Goal: Task Accomplishment & Management: Manage account settings

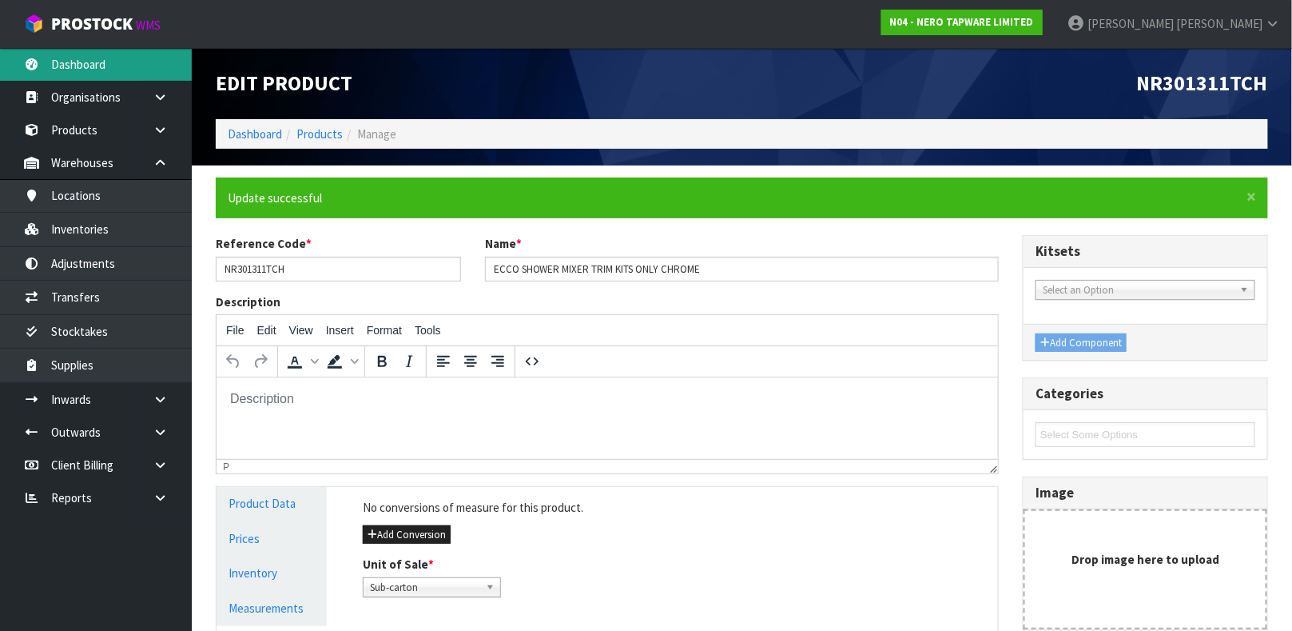
click at [94, 57] on link "Dashboard" at bounding box center [96, 64] width 192 height 33
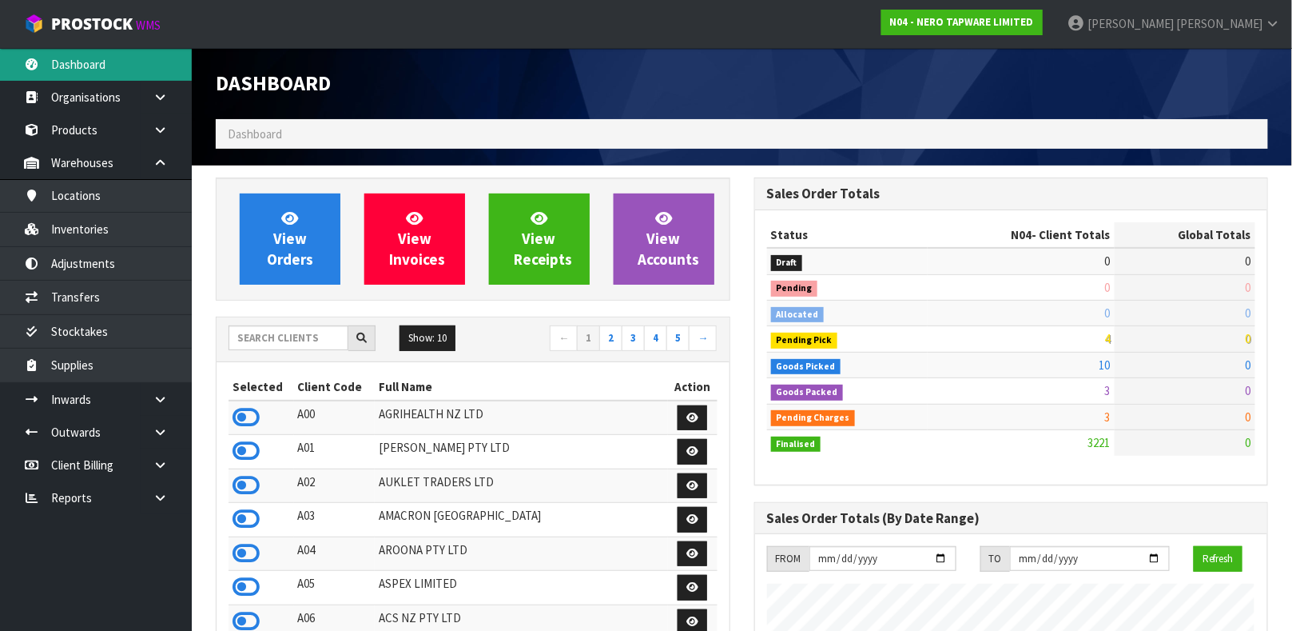
scroll to position [1316, 538]
click at [253, 336] on input "text" at bounding box center [289, 337] width 120 height 25
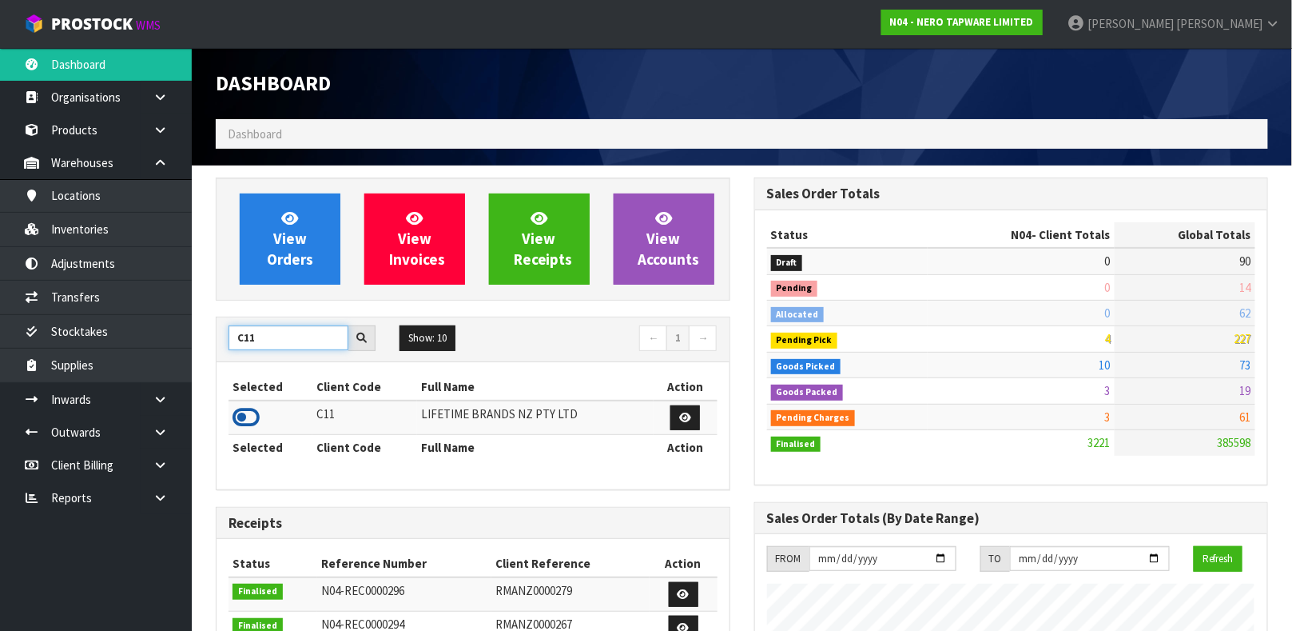
type input "C11"
click at [249, 415] on icon at bounding box center [246, 417] width 27 height 24
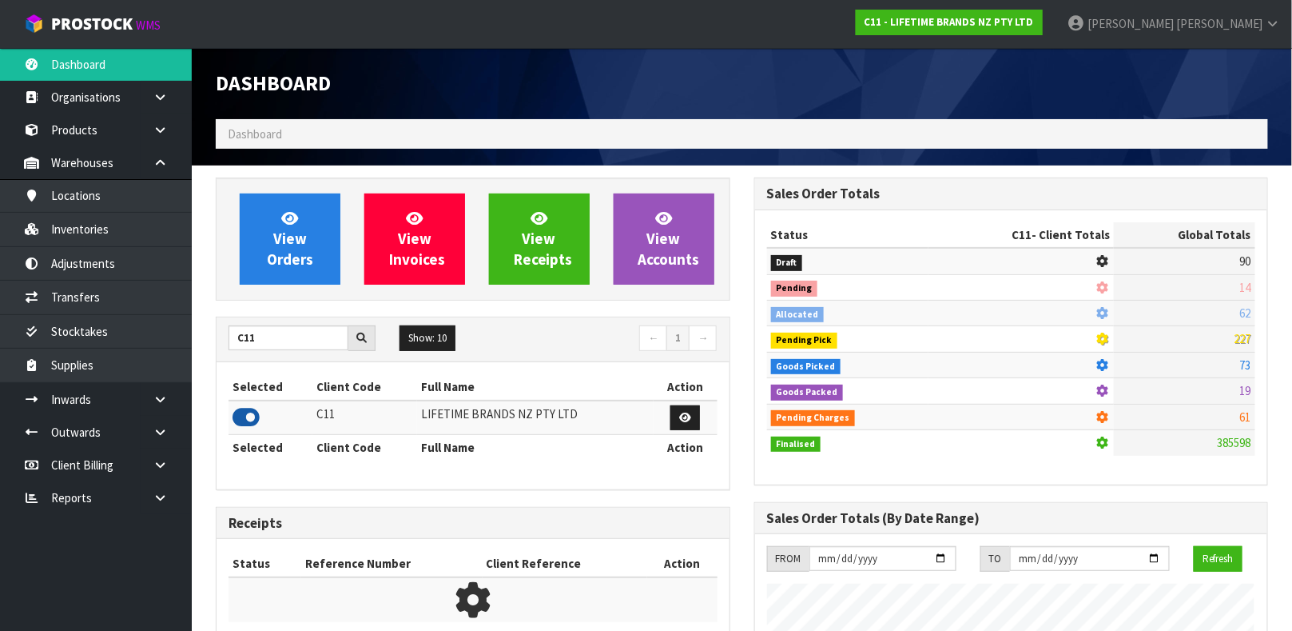
scroll to position [1212, 538]
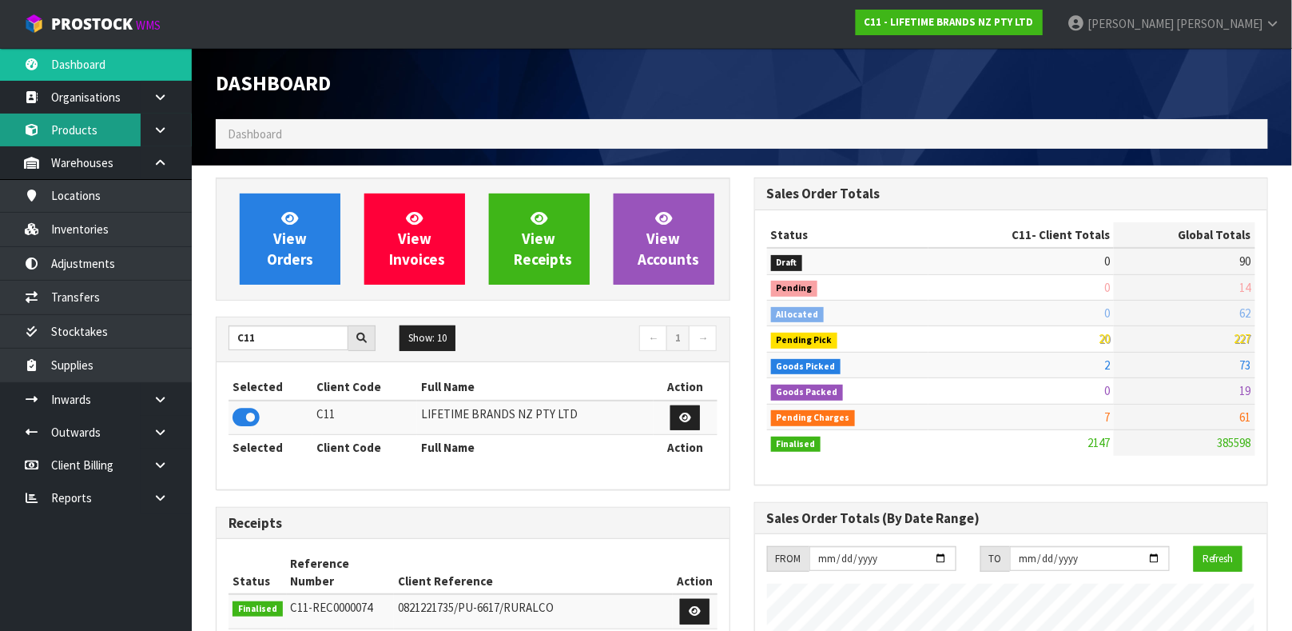
click at [113, 124] on link "Products" at bounding box center [96, 129] width 192 height 33
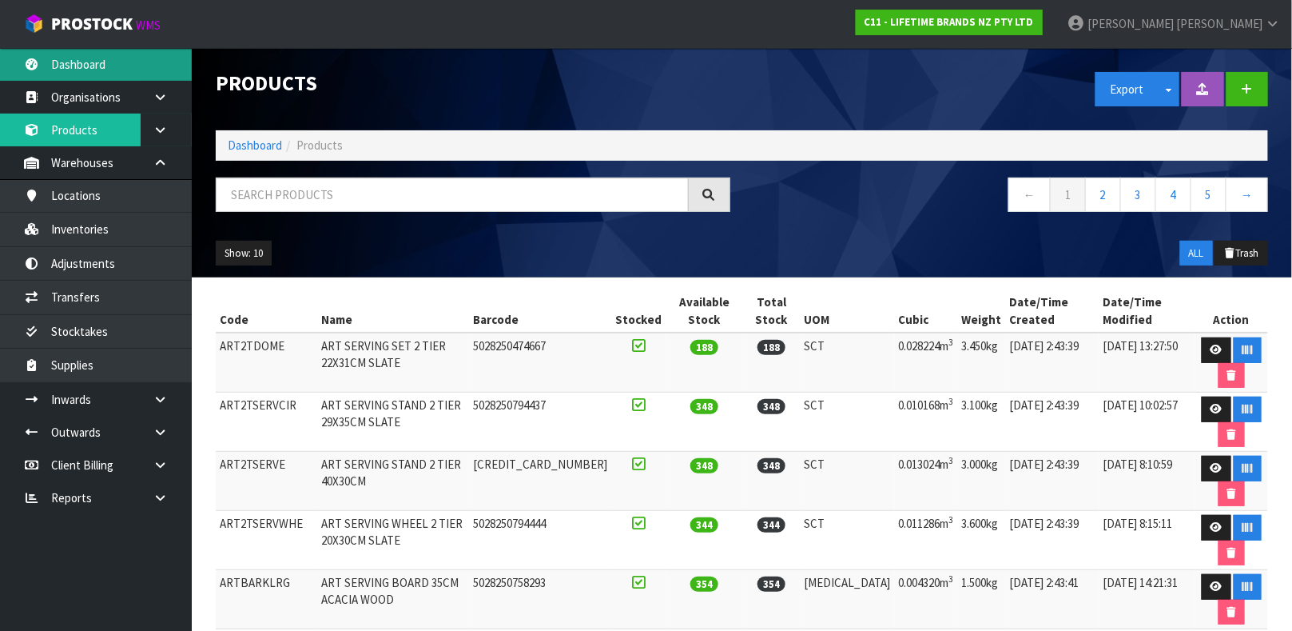
click at [109, 58] on link "Dashboard" at bounding box center [96, 64] width 192 height 33
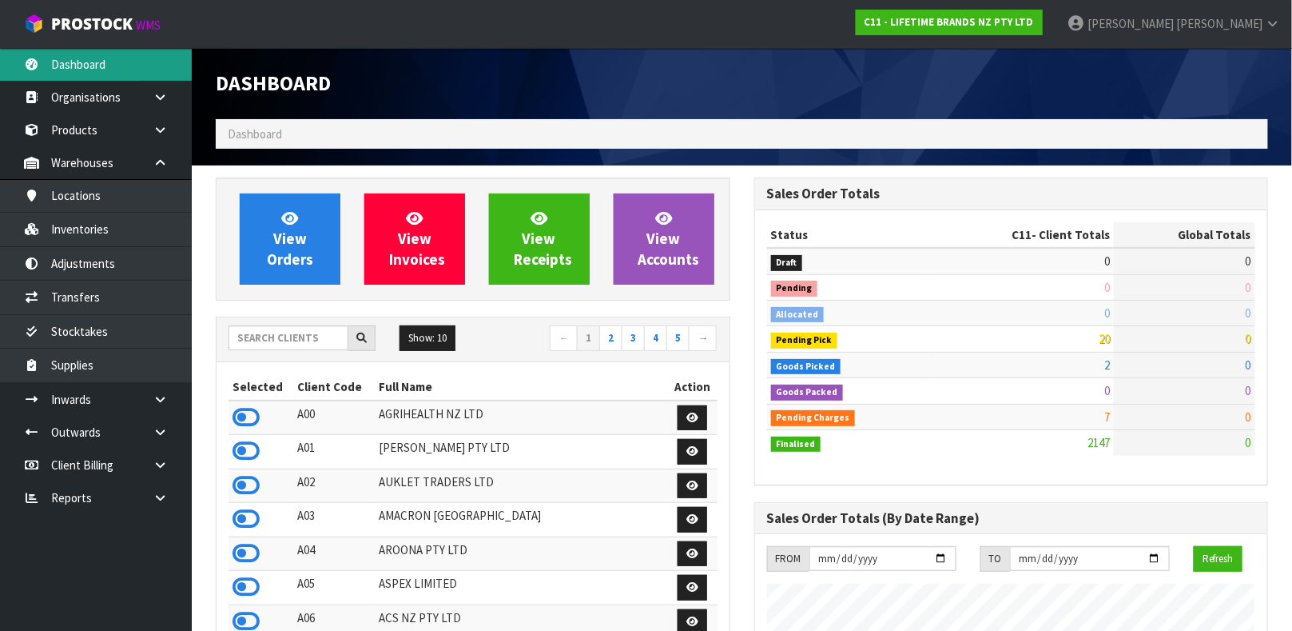
scroll to position [1212, 538]
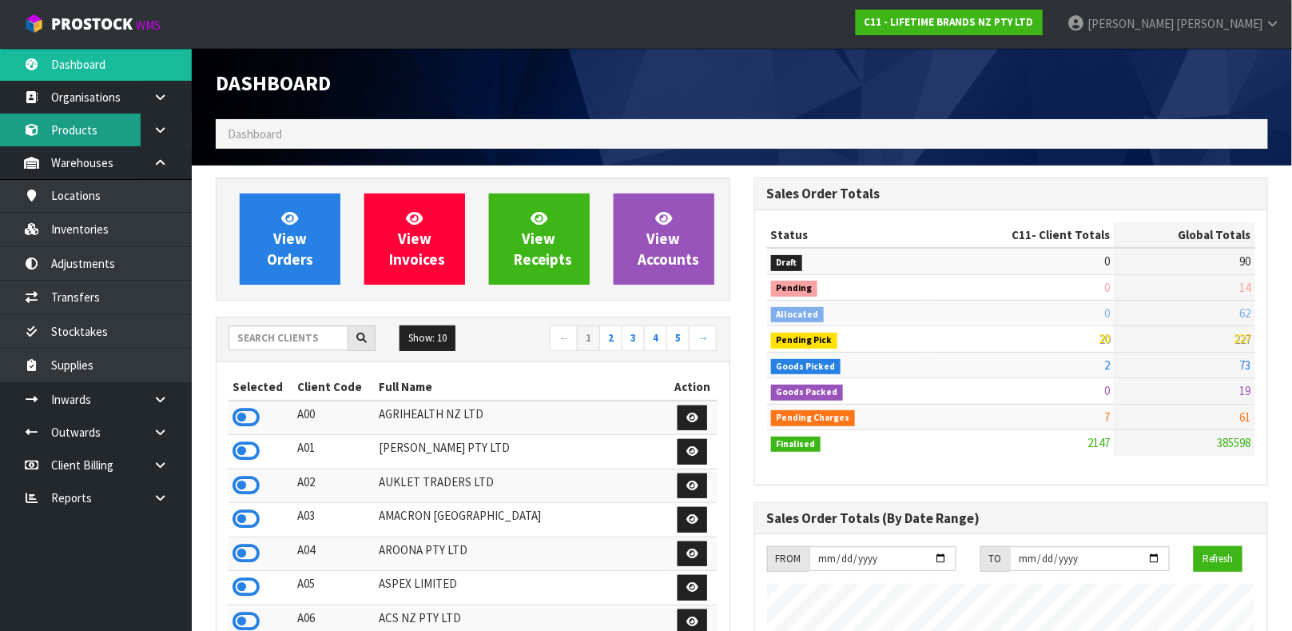
click at [74, 134] on link "Products" at bounding box center [96, 129] width 192 height 33
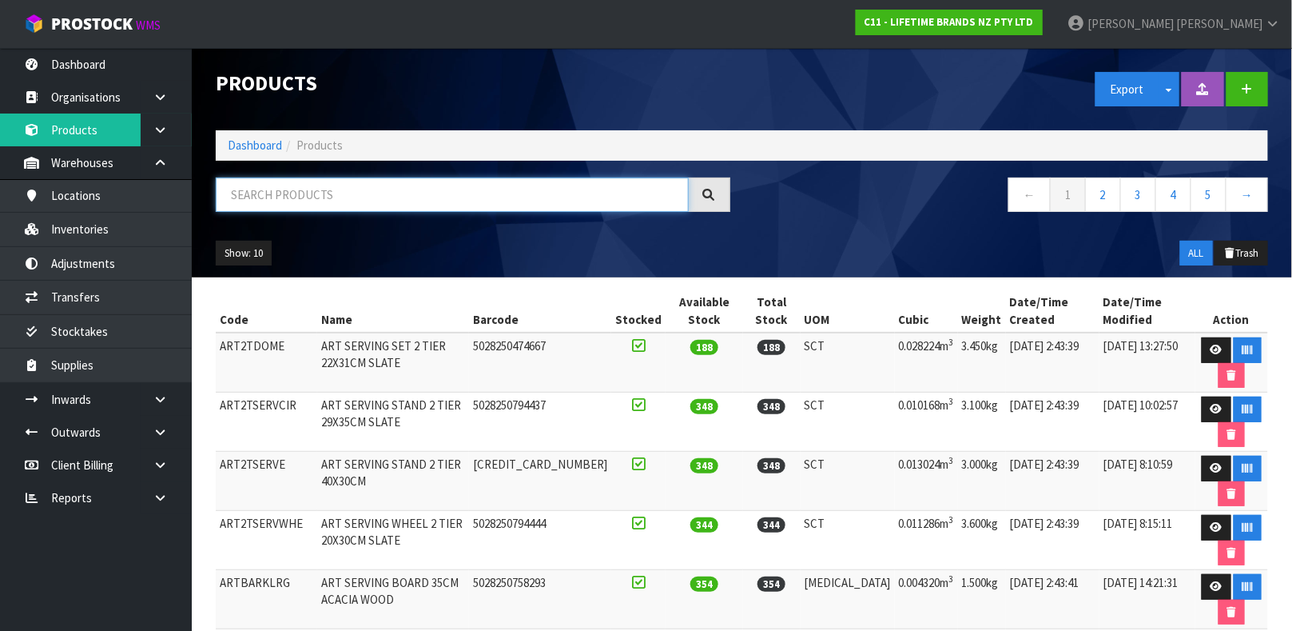
click at [291, 188] on input "text" at bounding box center [452, 194] width 473 height 34
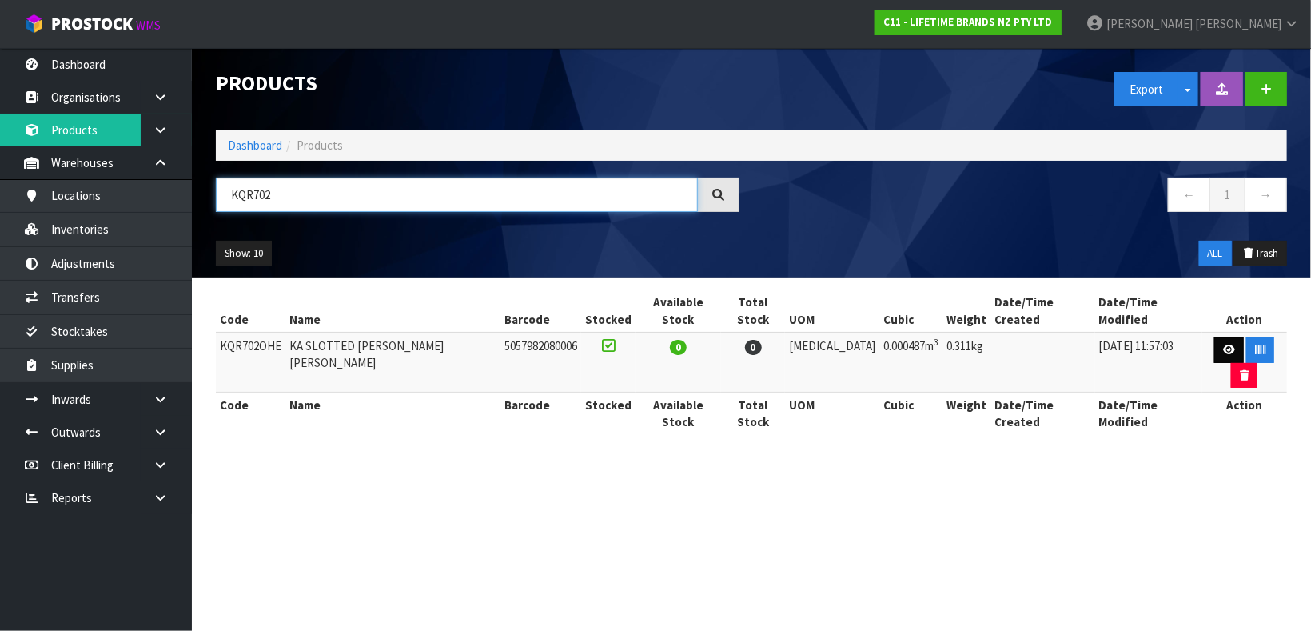
type input "KQR702"
click at [1223, 344] on icon at bounding box center [1229, 349] width 12 height 10
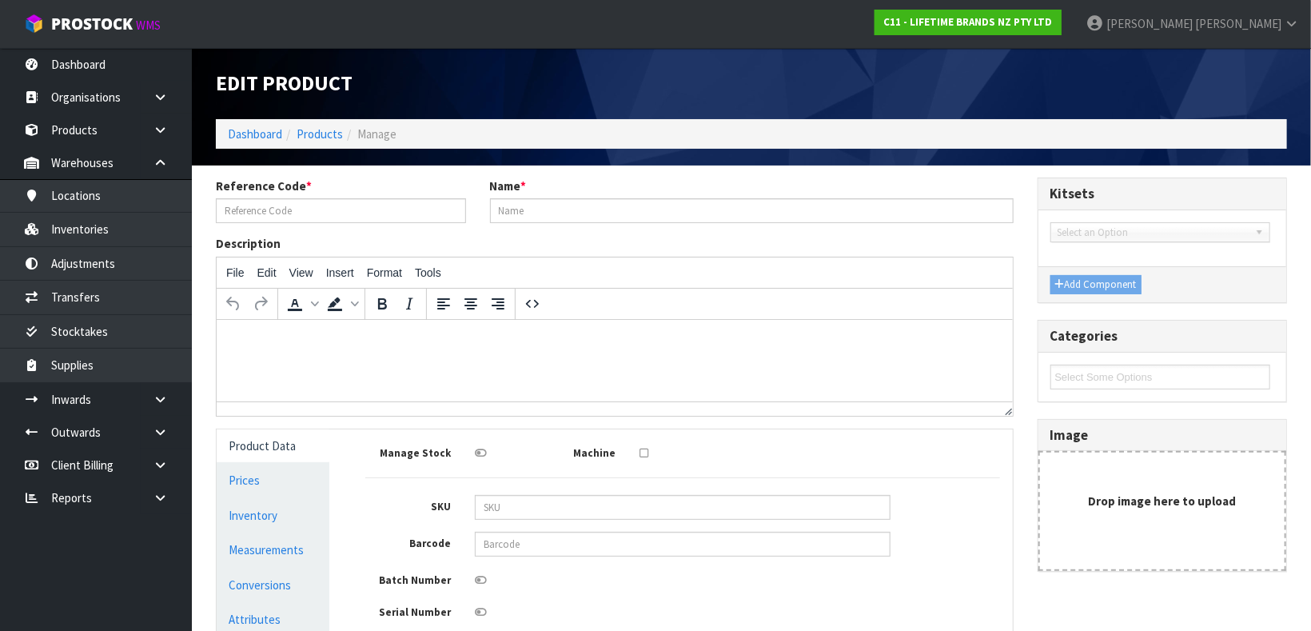
type input "KQR702OHE"
type input "KA SLOTTED [PERSON_NAME] [PERSON_NAME]"
type input "5057982080006"
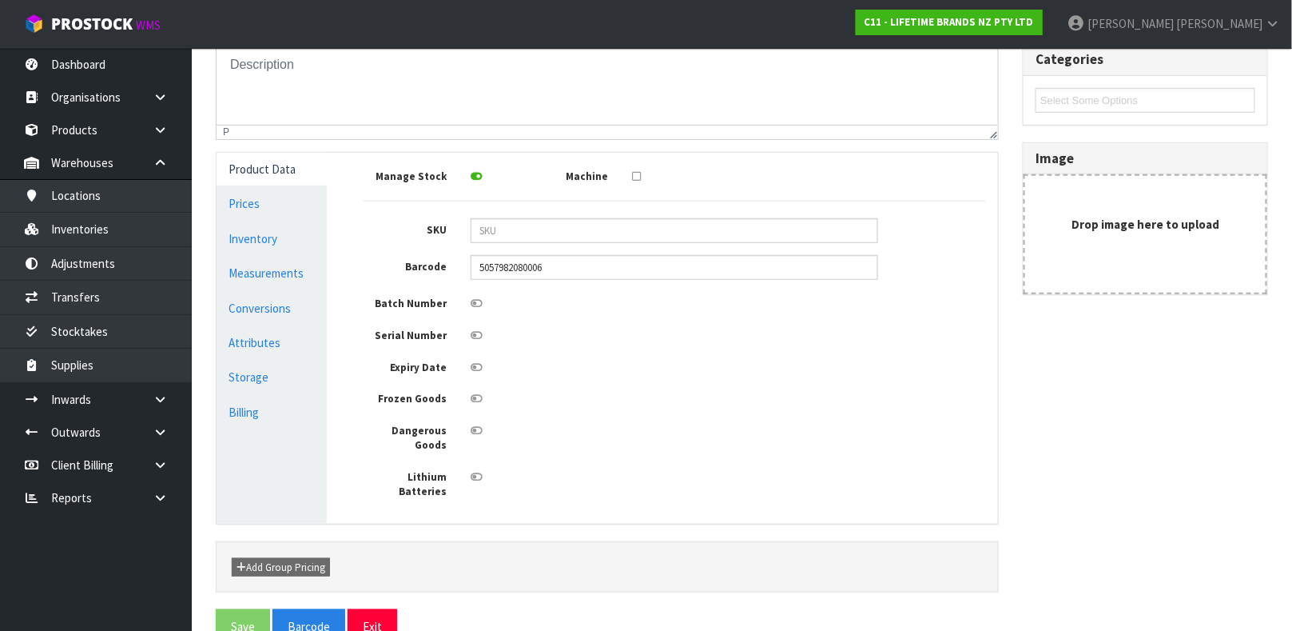
scroll to position [286, 0]
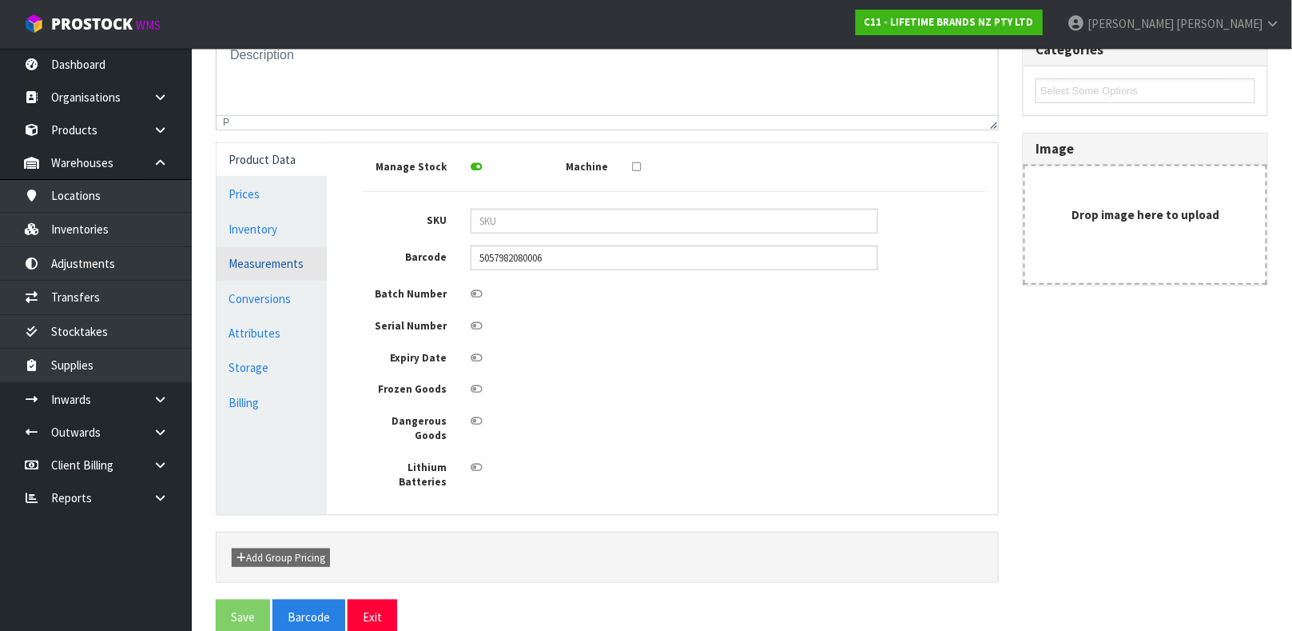
click at [298, 247] on link "Measurements" at bounding box center [272, 263] width 110 height 33
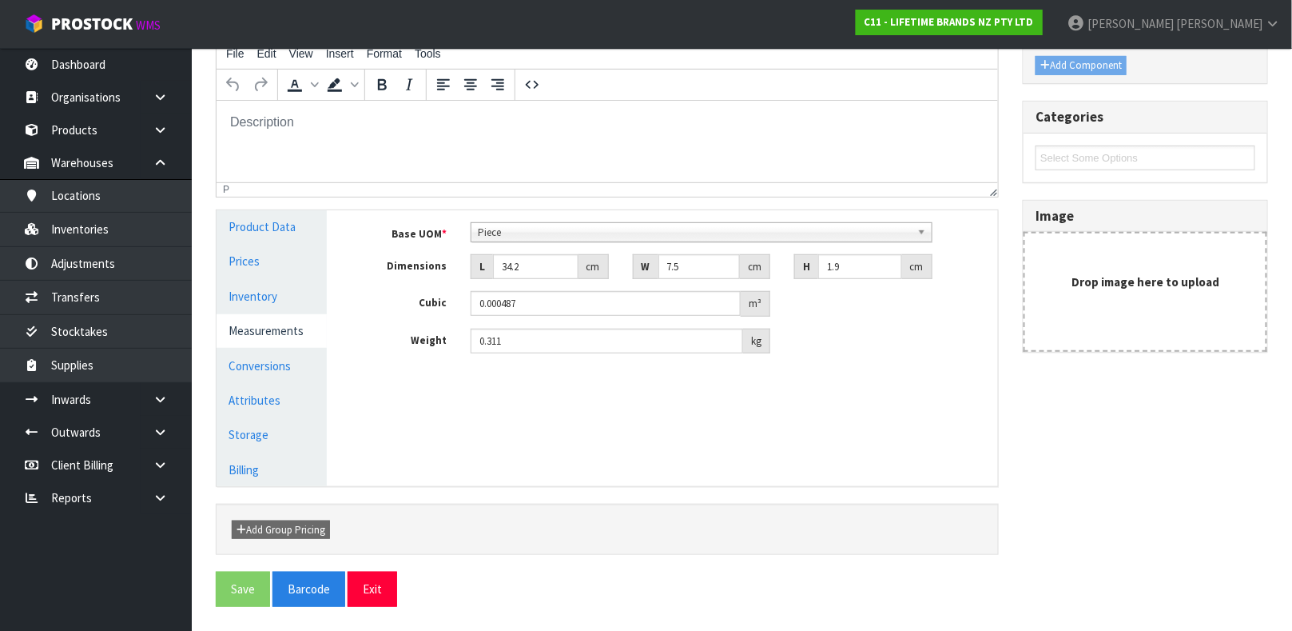
scroll to position [218, 0]
click at [265, 370] on link "Conversions" at bounding box center [272, 366] width 110 height 33
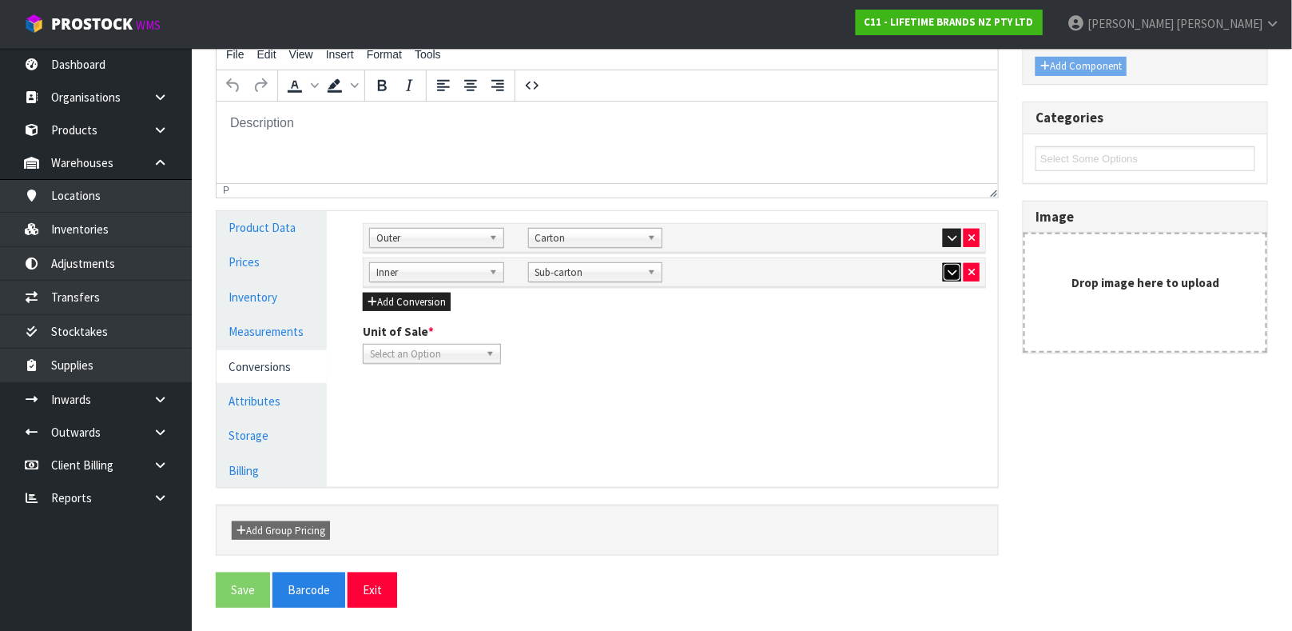
click at [945, 273] on button "button" at bounding box center [952, 272] width 18 height 19
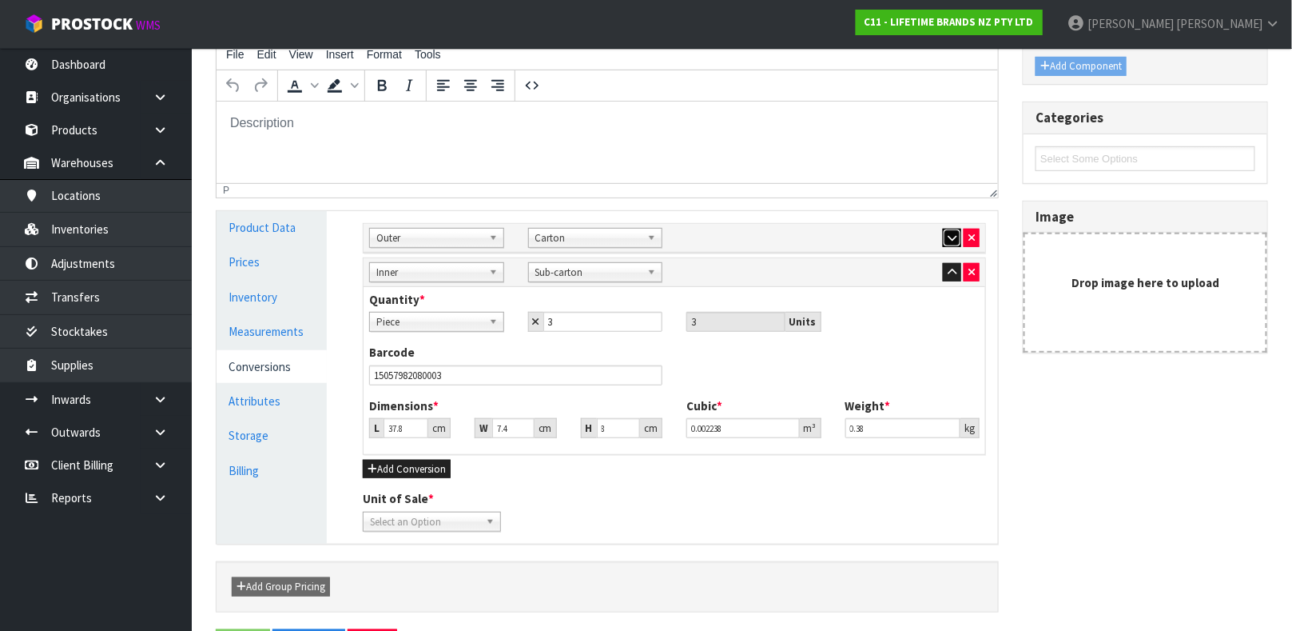
click at [956, 237] on icon "button" at bounding box center [952, 238] width 9 height 10
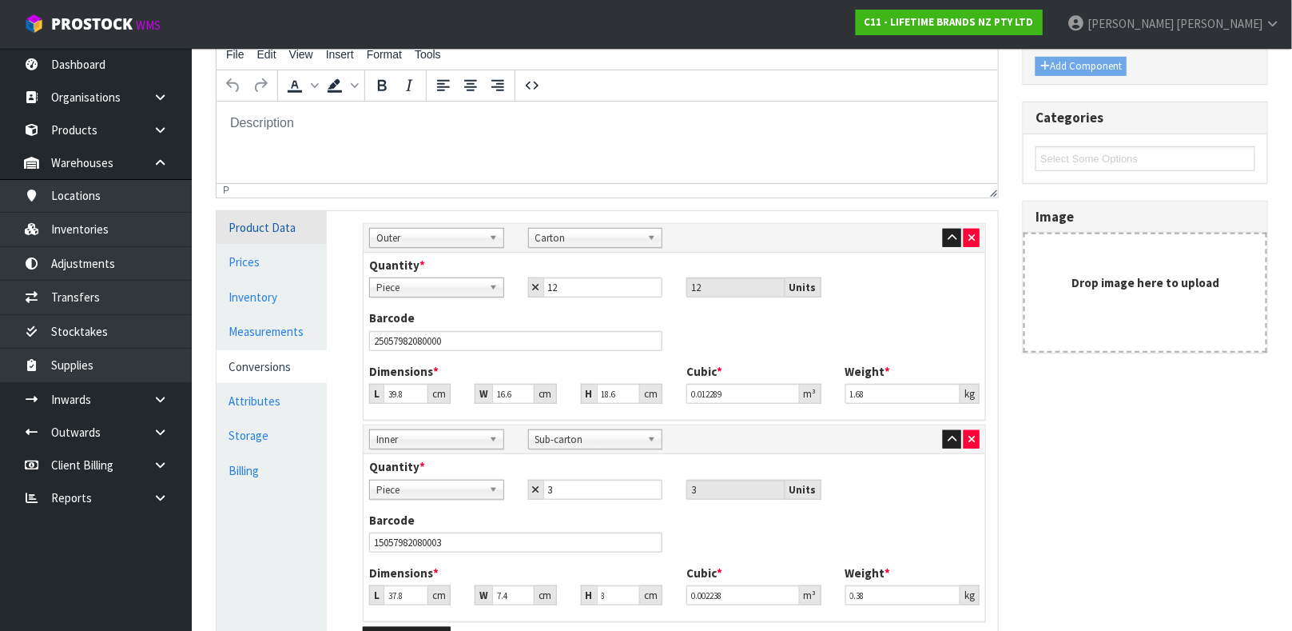
click at [245, 227] on link "Product Data" at bounding box center [272, 227] width 110 height 33
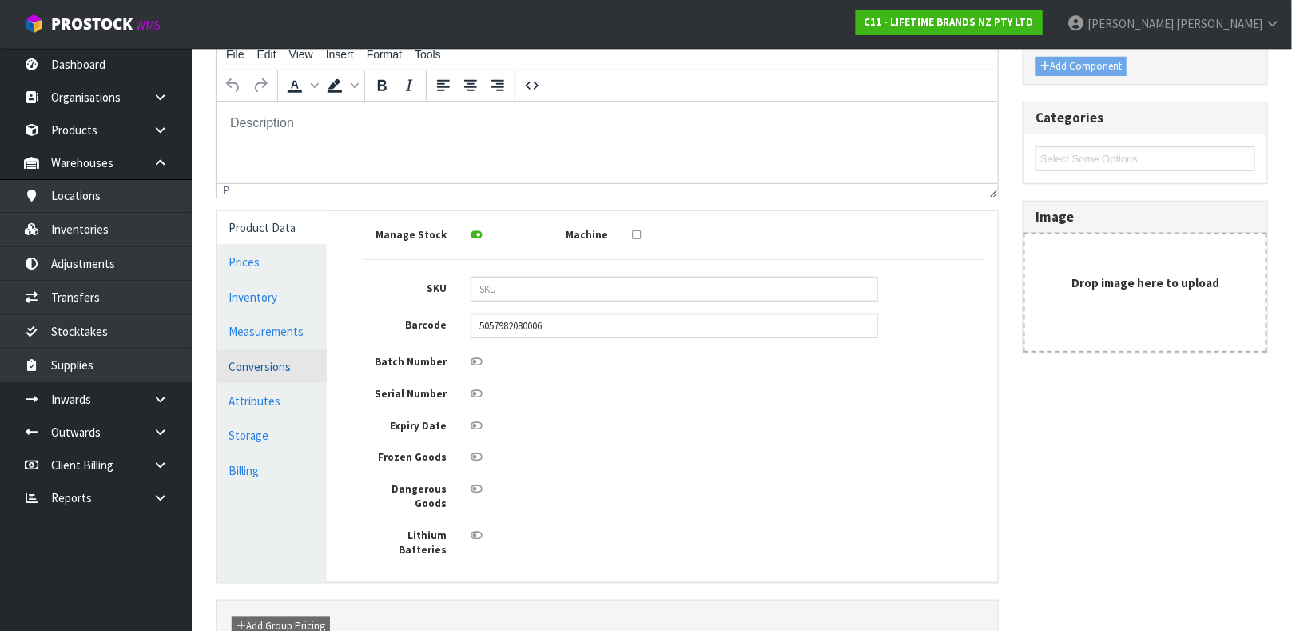
click at [294, 356] on link "Conversions" at bounding box center [272, 366] width 110 height 33
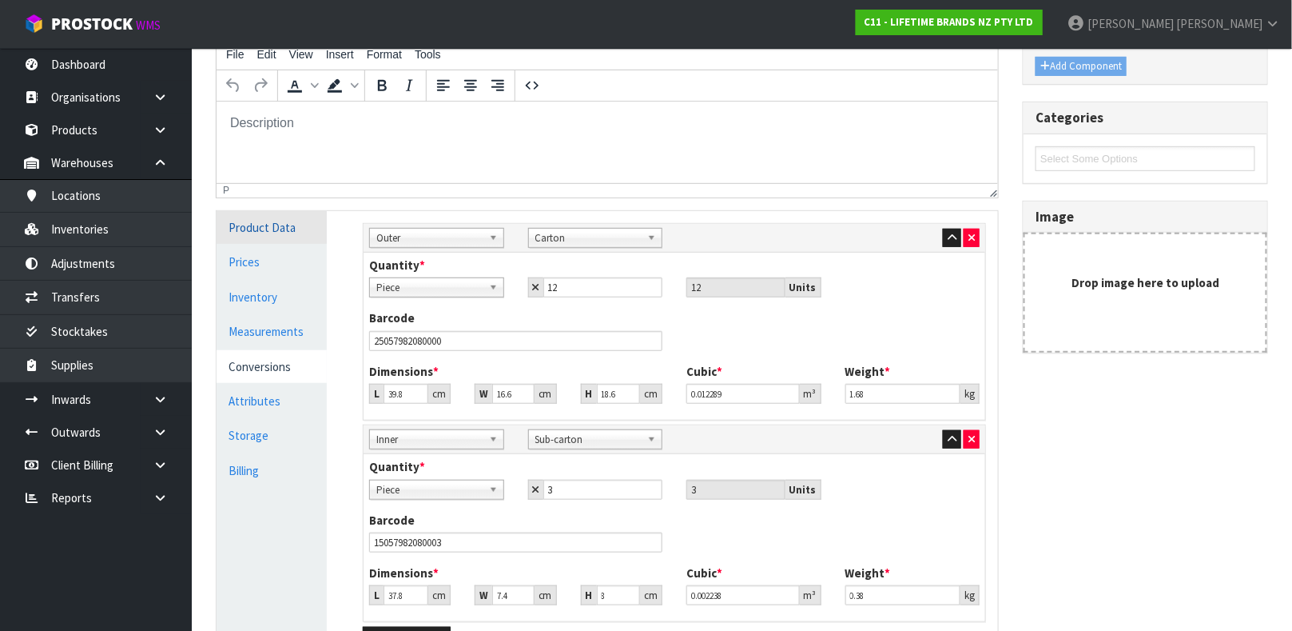
click at [257, 216] on link "Product Data" at bounding box center [272, 227] width 110 height 33
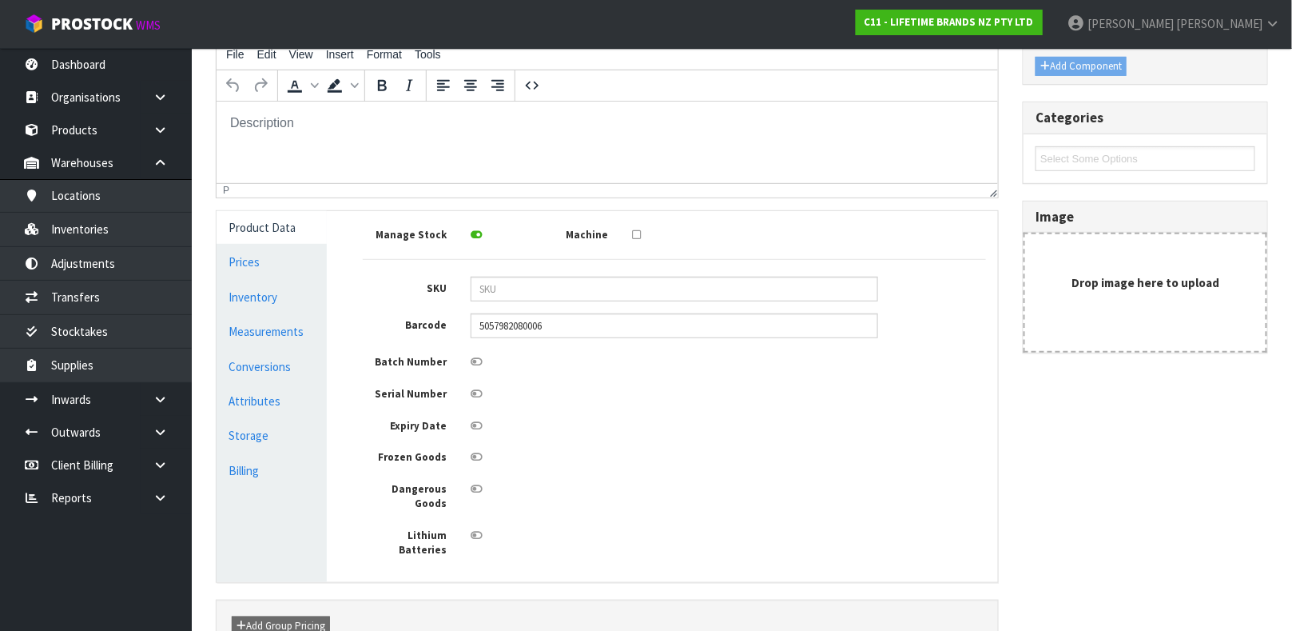
click at [296, 215] on link "Product Data" at bounding box center [272, 227] width 110 height 33
click at [149, 131] on link at bounding box center [166, 129] width 51 height 33
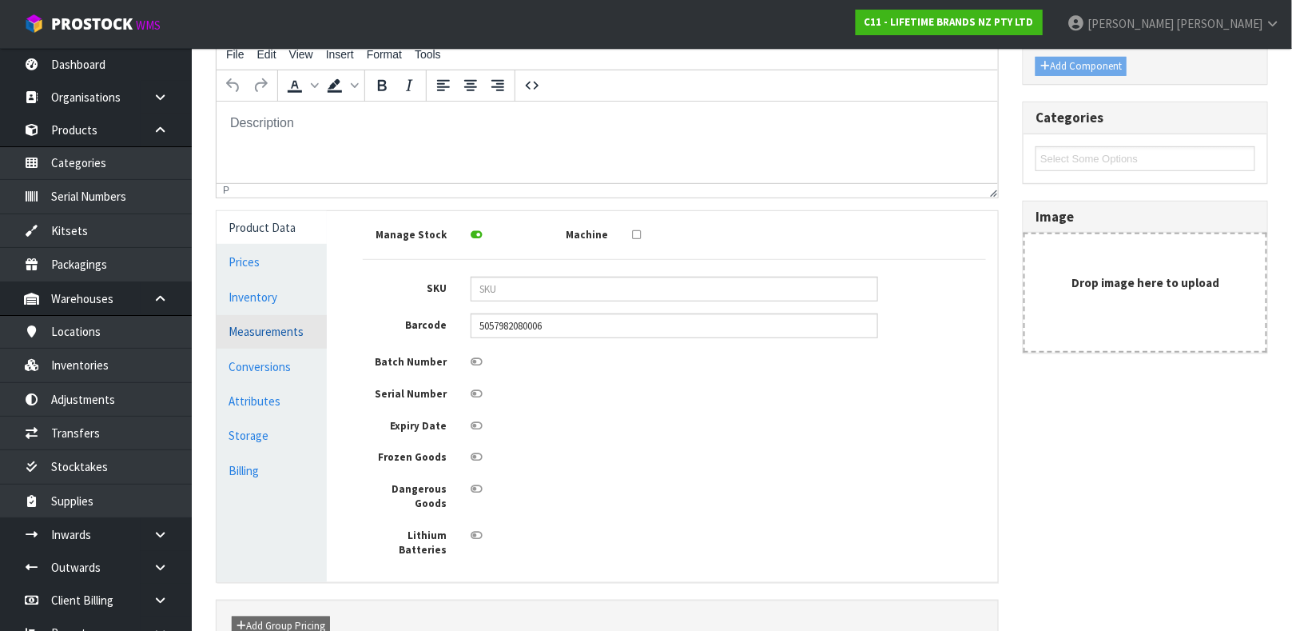
click at [257, 331] on link "Measurements" at bounding box center [272, 331] width 110 height 33
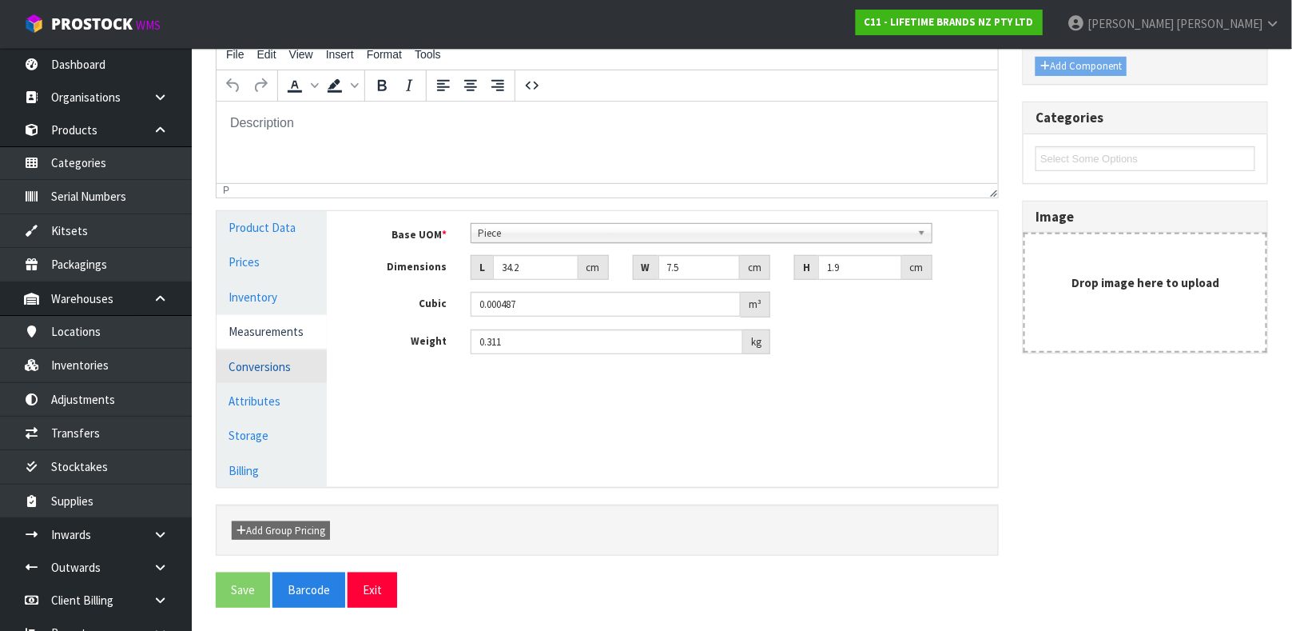
click at [244, 362] on link "Conversions" at bounding box center [272, 366] width 110 height 33
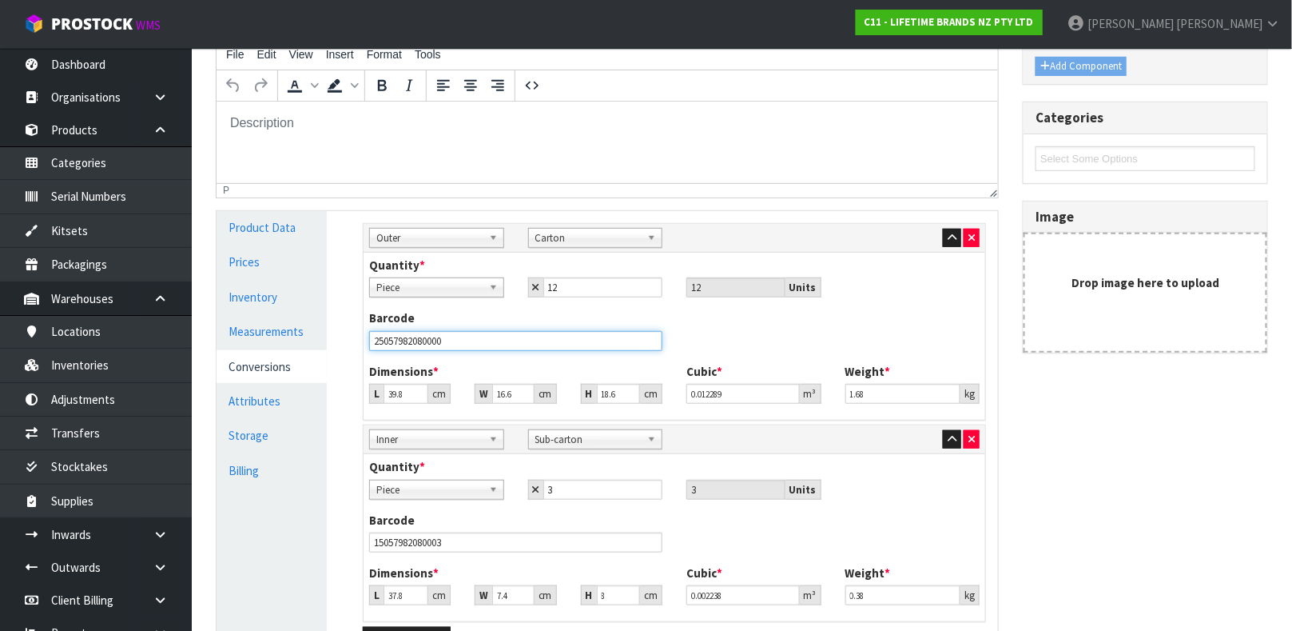
click at [599, 337] on input "25057982080000" at bounding box center [515, 341] width 293 height 20
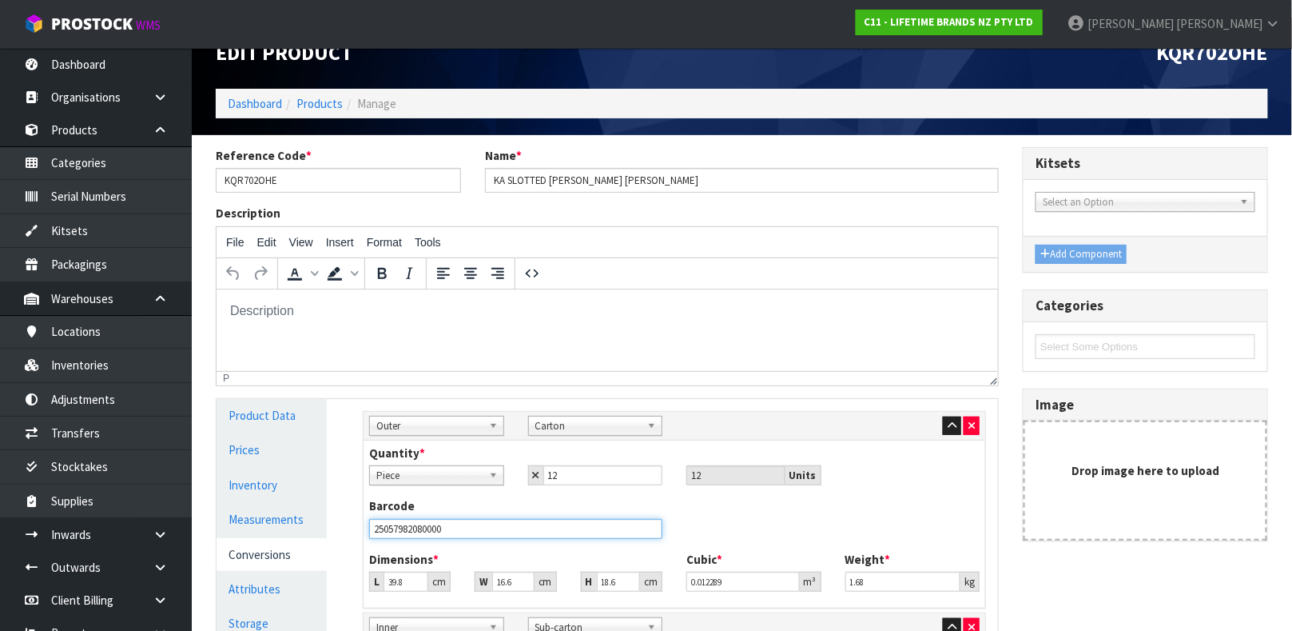
scroll to position [0, 0]
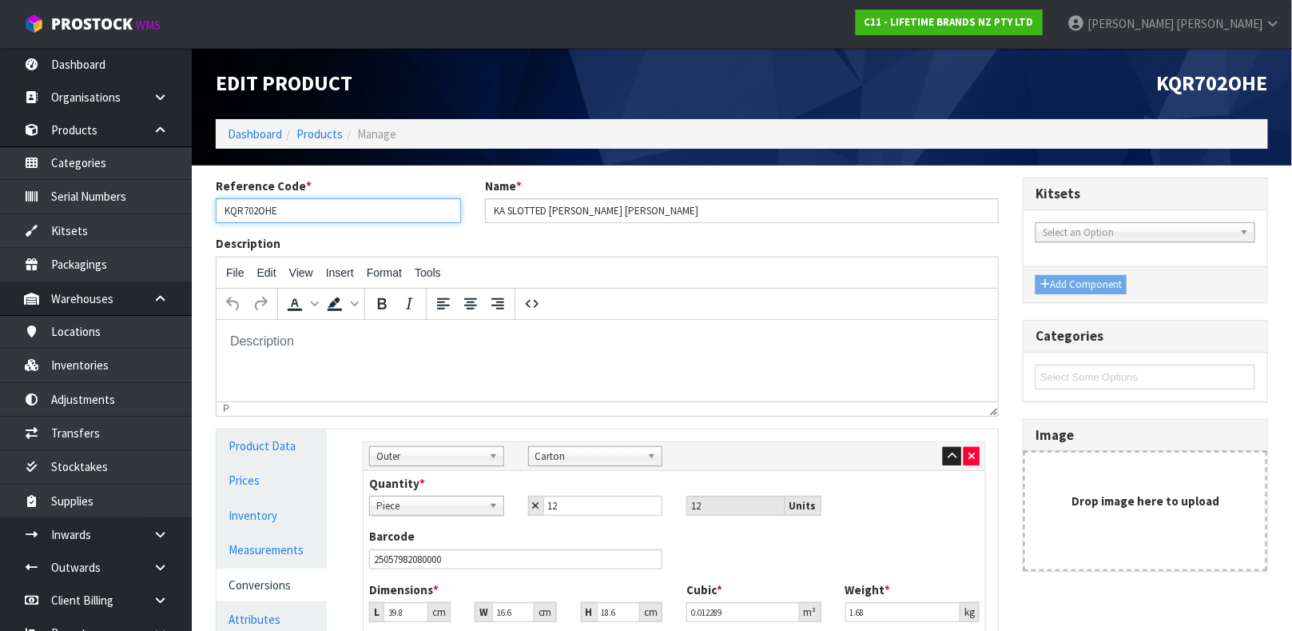
drag, startPoint x: 315, startPoint y: 220, endPoint x: 224, endPoint y: 222, distance: 91.1
click at [224, 222] on input "KQR702OHE" at bounding box center [338, 210] width 245 height 25
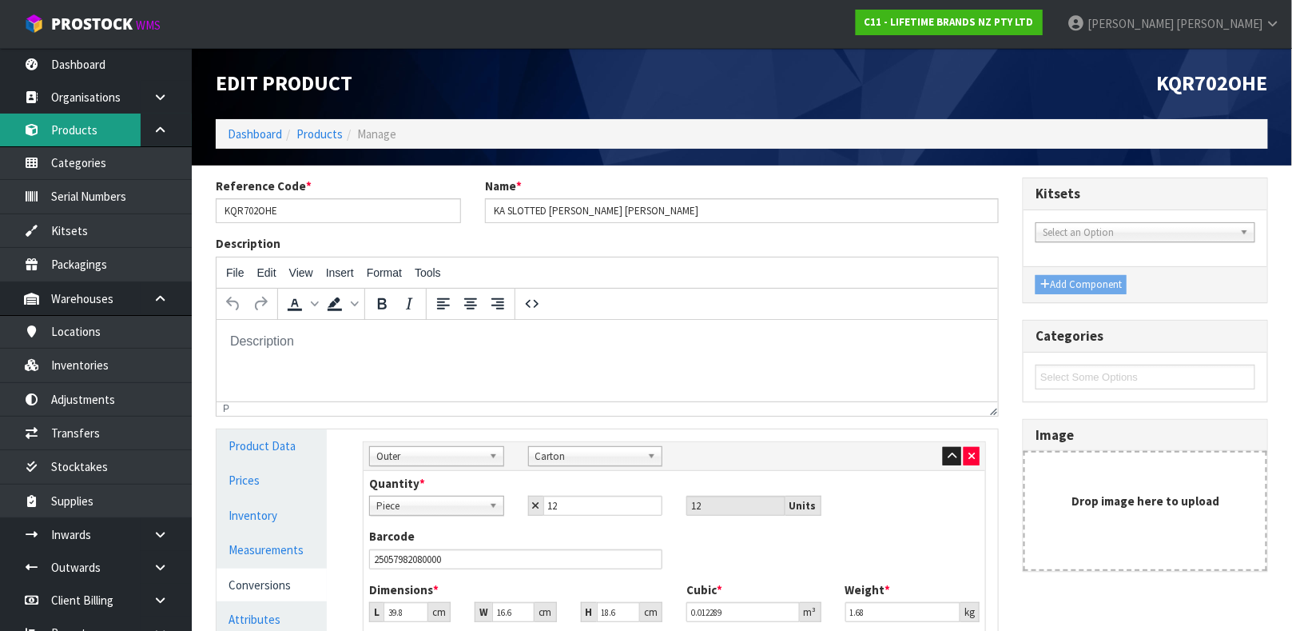
click at [94, 143] on link "Products" at bounding box center [96, 129] width 192 height 33
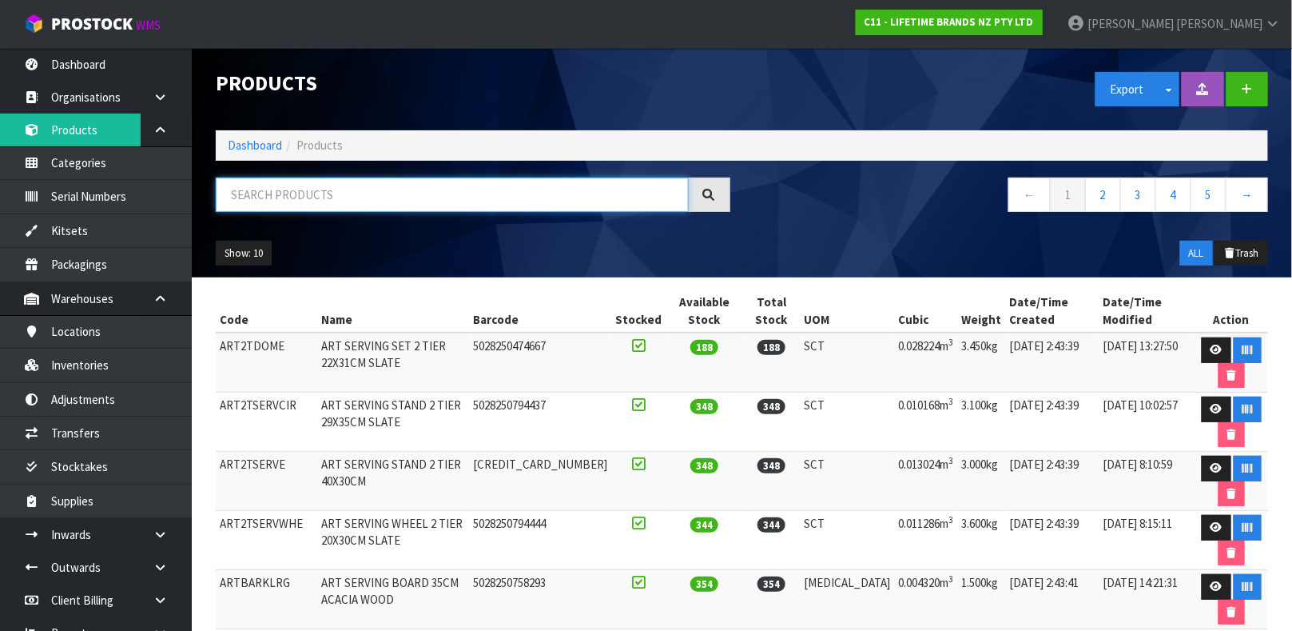
click at [262, 189] on input "text" at bounding box center [452, 194] width 473 height 34
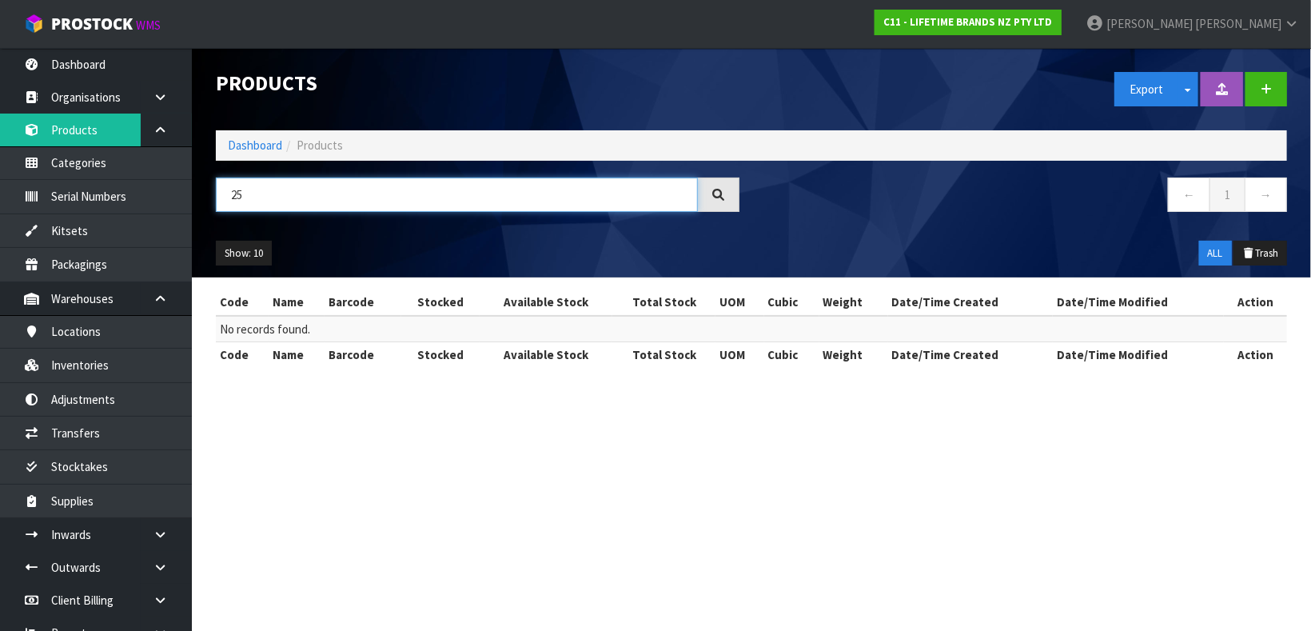
type input "2"
type input "1"
type input "5057982080051"
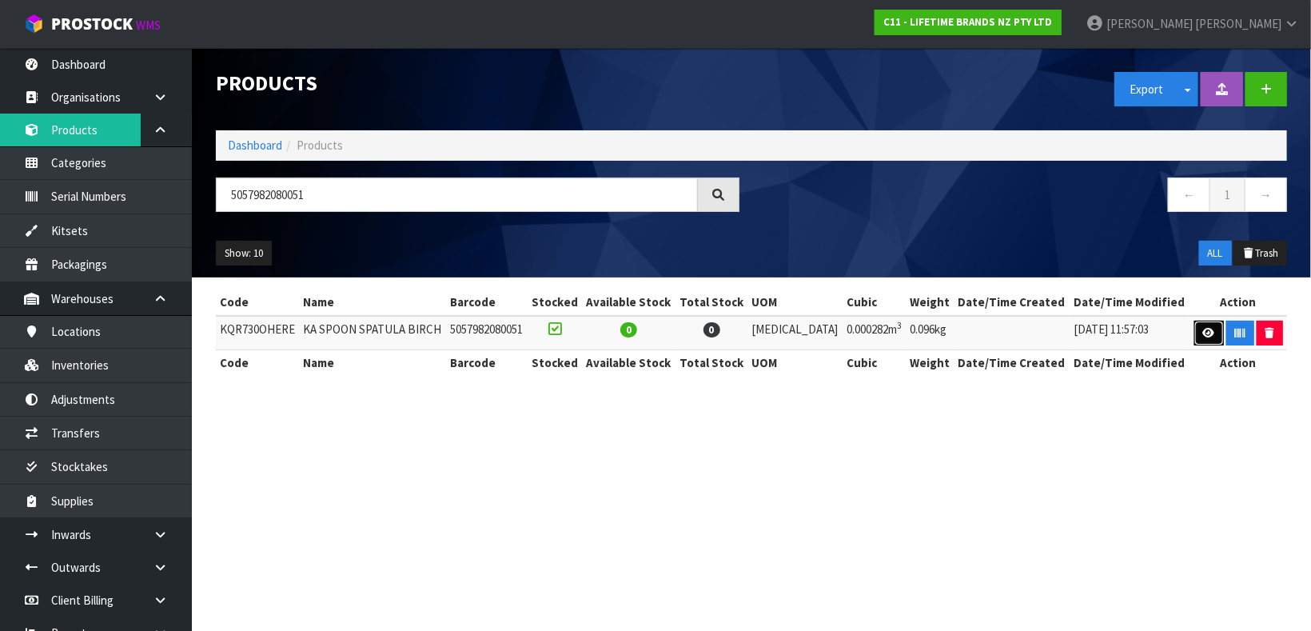
click at [1196, 323] on link at bounding box center [1209, 333] width 30 height 26
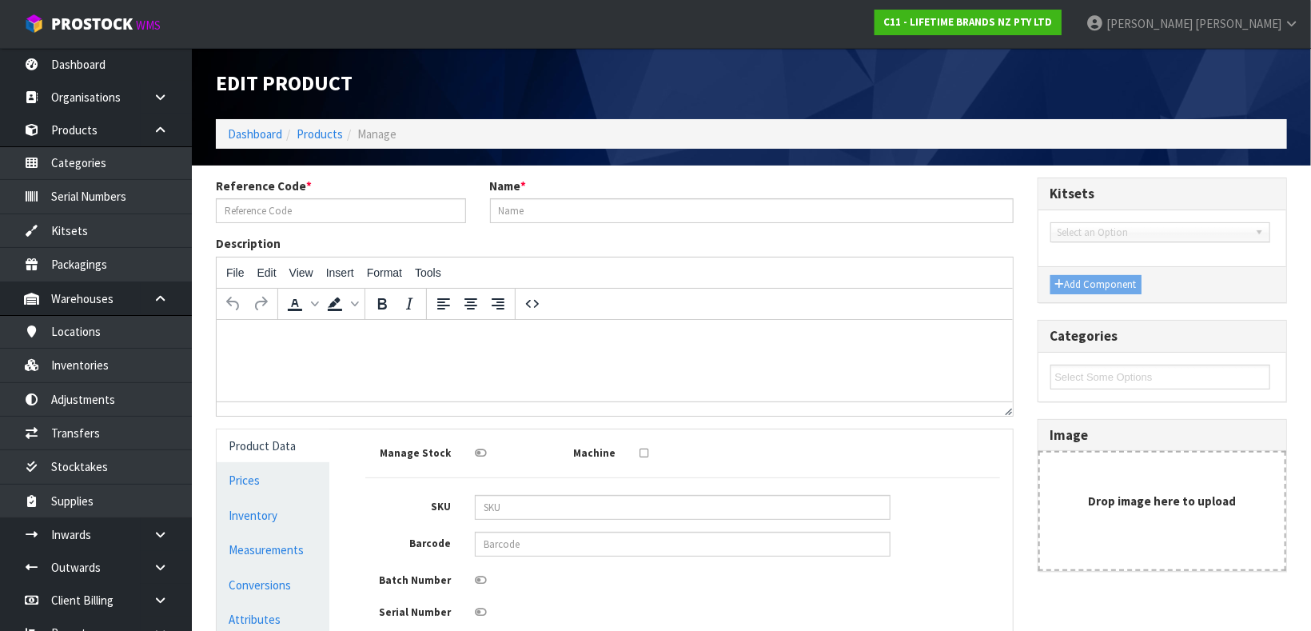
type input "KQR730OHERE"
type input "KA SPOON SPATULA BIRCH"
type input "5057982080051"
type input "0"
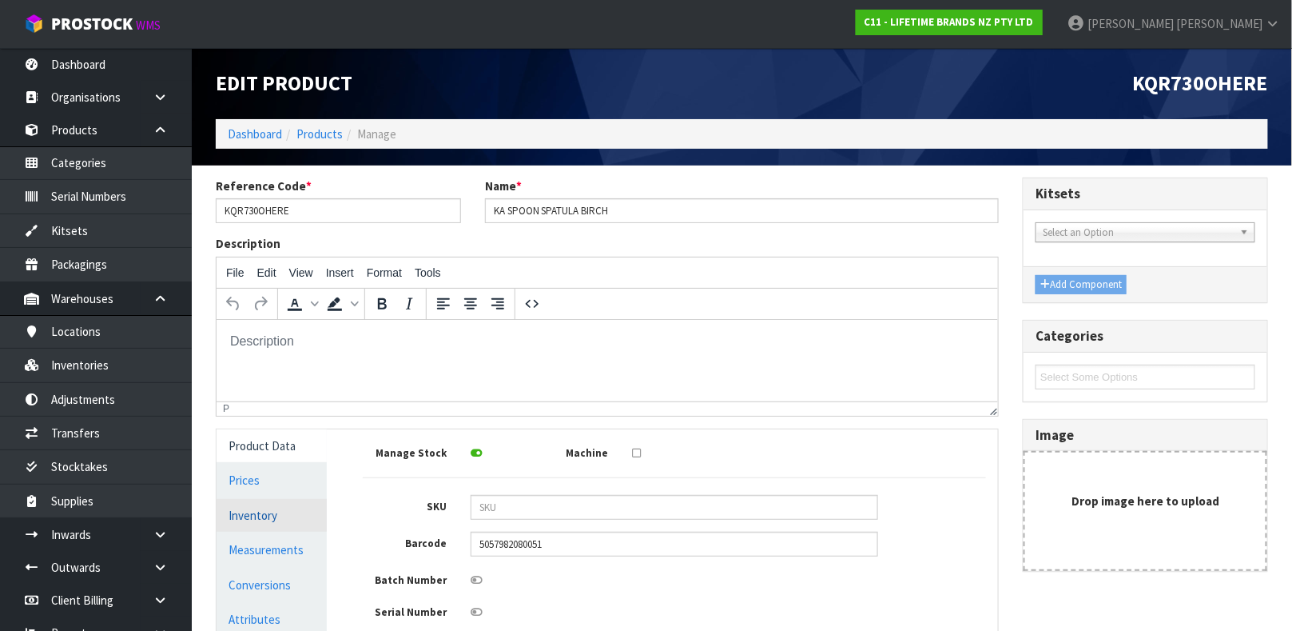
click at [252, 520] on link "Inventory" at bounding box center [272, 515] width 110 height 33
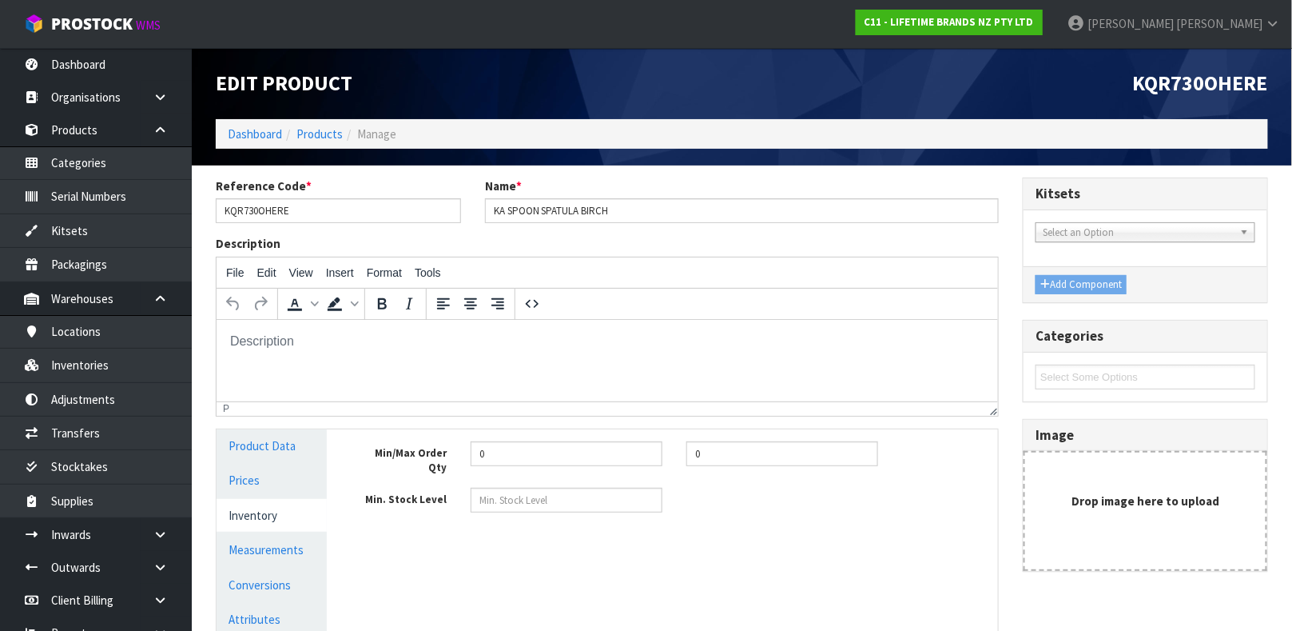
scroll to position [218, 0]
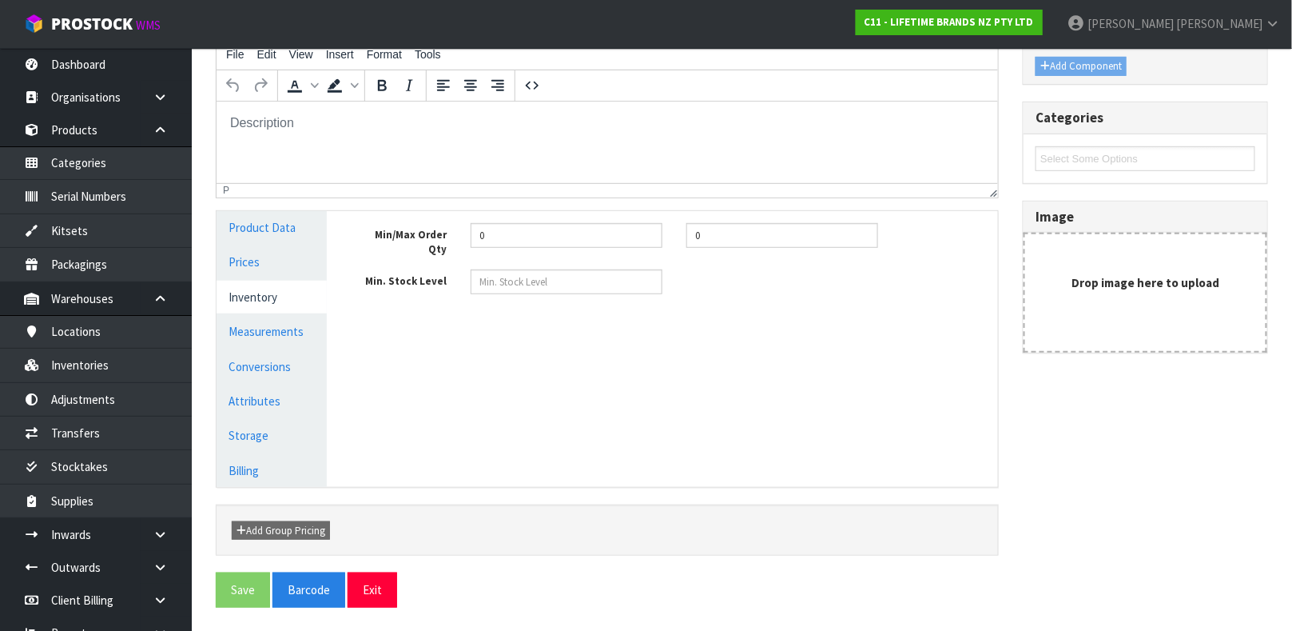
click at [265, 312] on link "Inventory" at bounding box center [272, 297] width 110 height 33
click at [265, 322] on link "Measurements" at bounding box center [272, 331] width 110 height 33
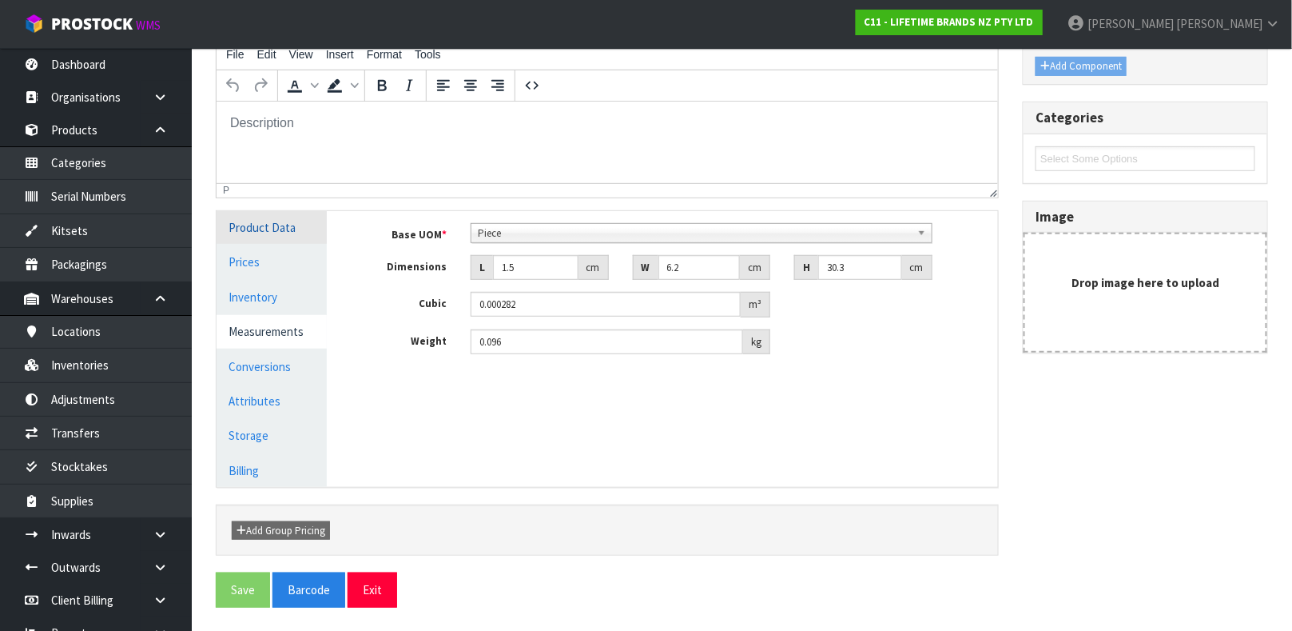
click at [257, 228] on link "Product Data" at bounding box center [272, 227] width 110 height 33
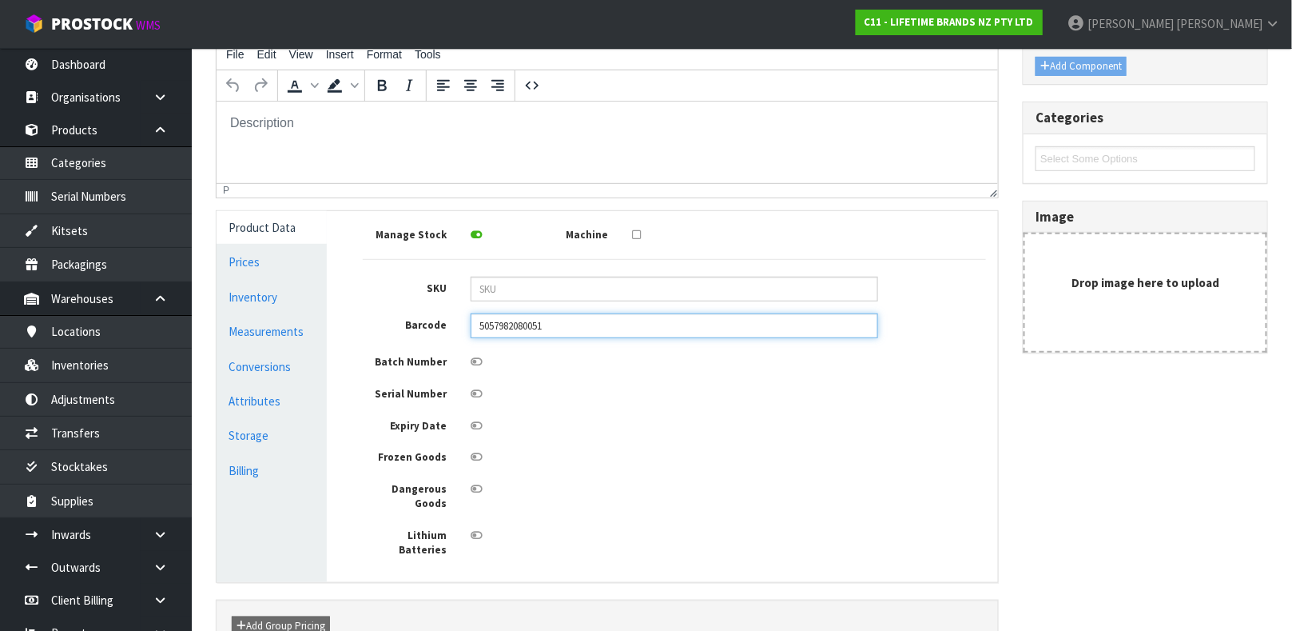
click at [568, 327] on input "5057982080051" at bounding box center [675, 325] width 408 height 25
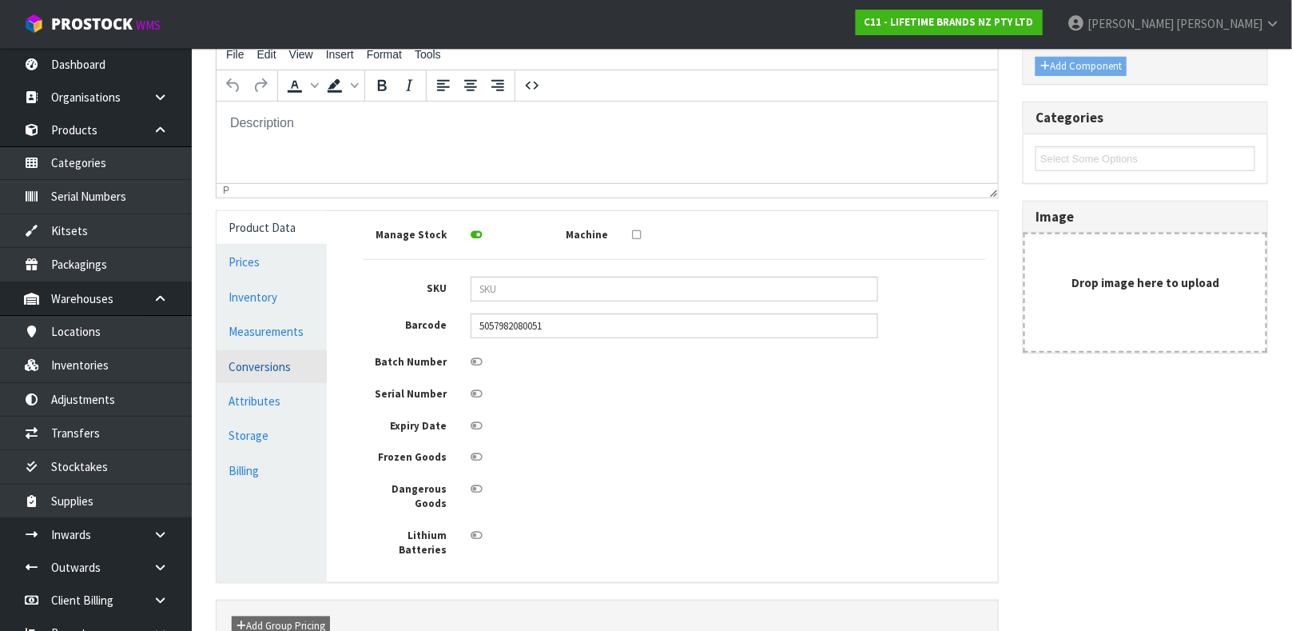
click at [258, 357] on link "Conversions" at bounding box center [272, 366] width 110 height 33
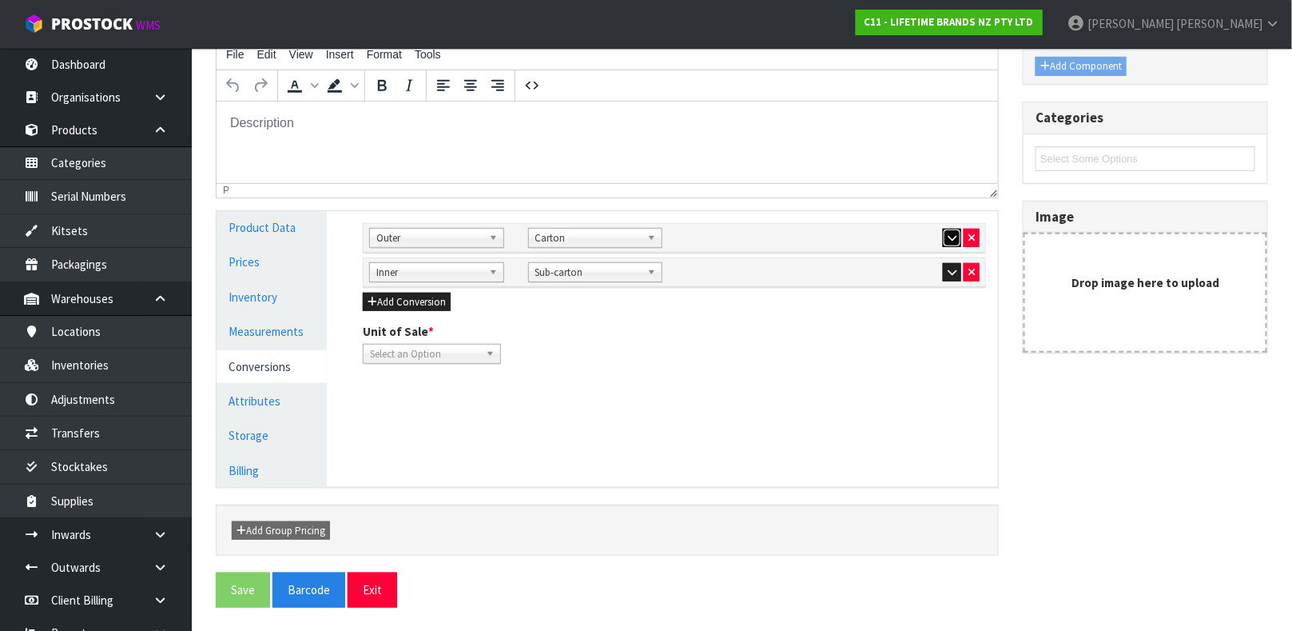
click at [948, 241] on icon "button" at bounding box center [952, 238] width 9 height 10
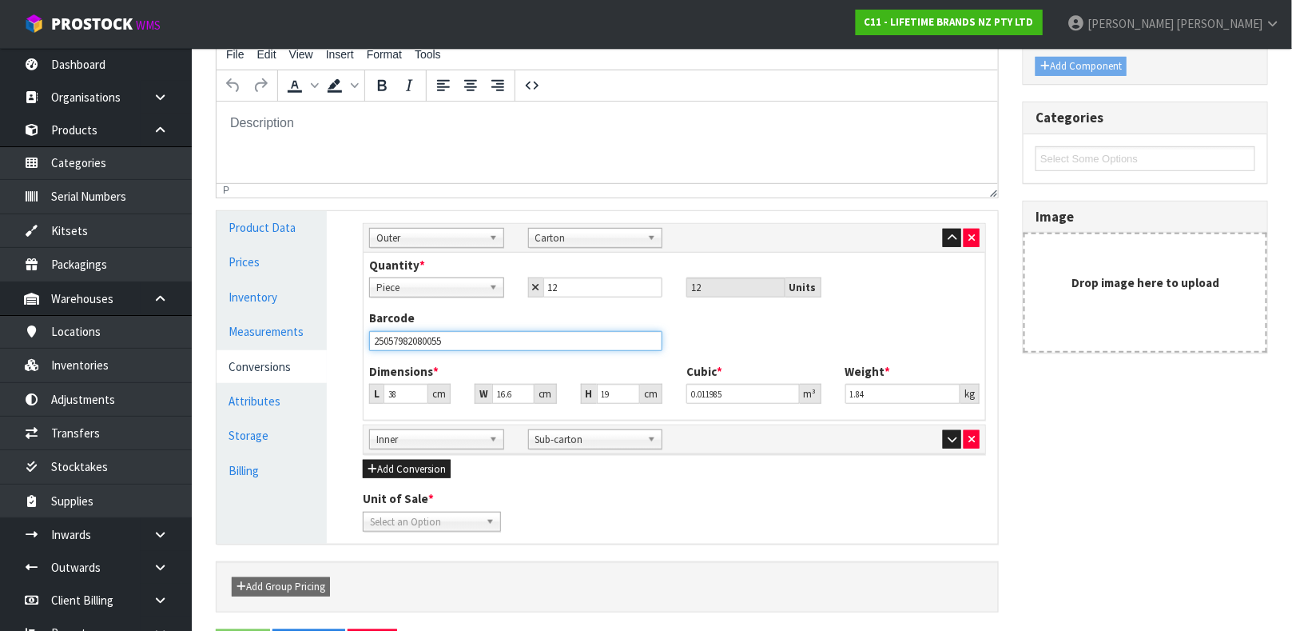
click at [544, 331] on input "25057982080055" at bounding box center [515, 341] width 293 height 20
type input "2"
type input "25057982080055"
click at [953, 443] on icon "button" at bounding box center [952, 439] width 9 height 10
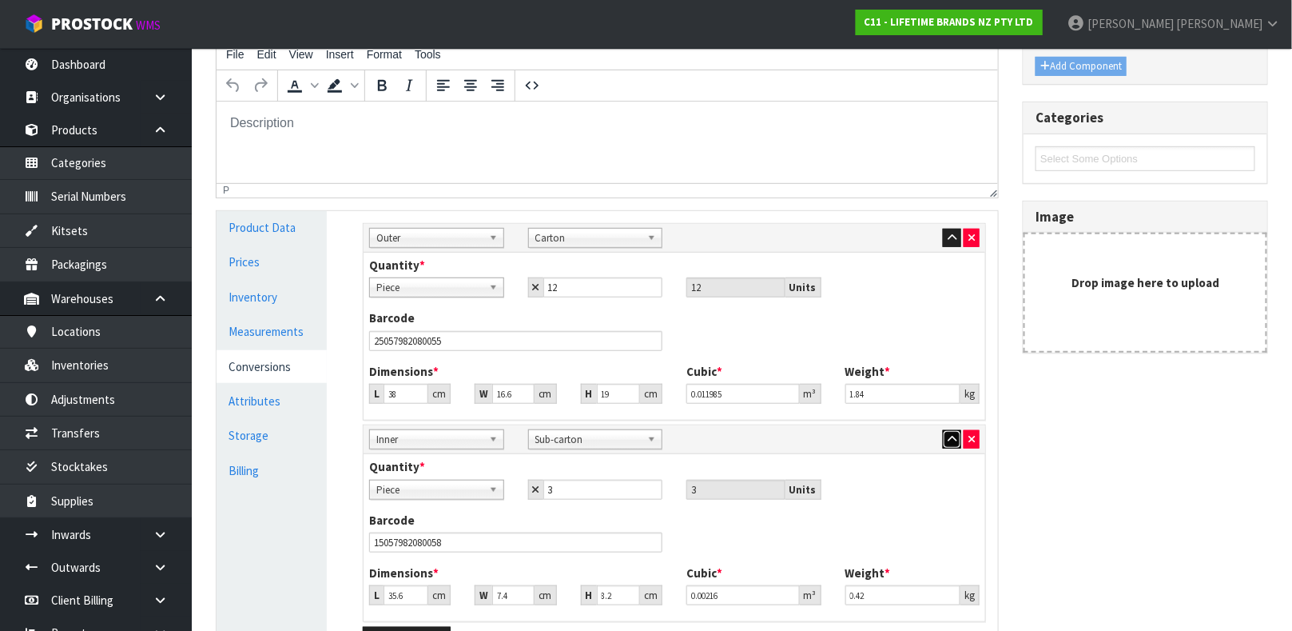
scroll to position [443, 0]
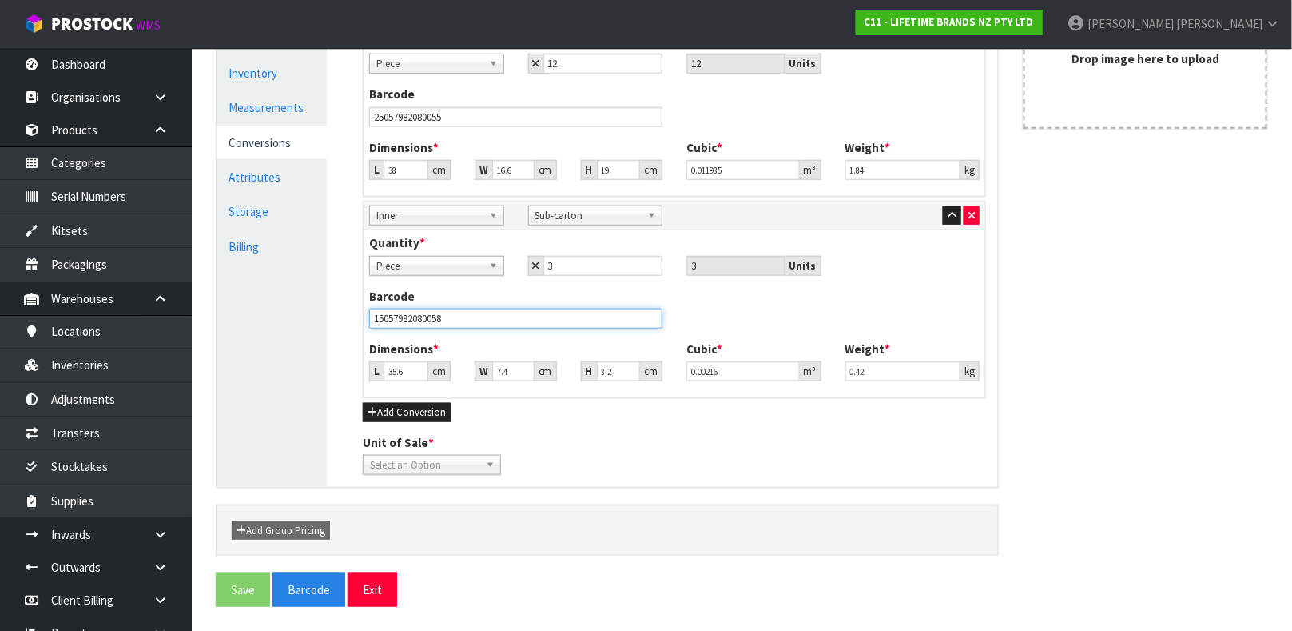
drag, startPoint x: 488, startPoint y: 323, endPoint x: 349, endPoint y: 317, distance: 139.2
click at [349, 317] on div "Manage Stock Machine SKU Barcode 5057982080051 Batch Number Serial Number Expir…" at bounding box center [674, 237] width 671 height 500
type input "15057982080058"
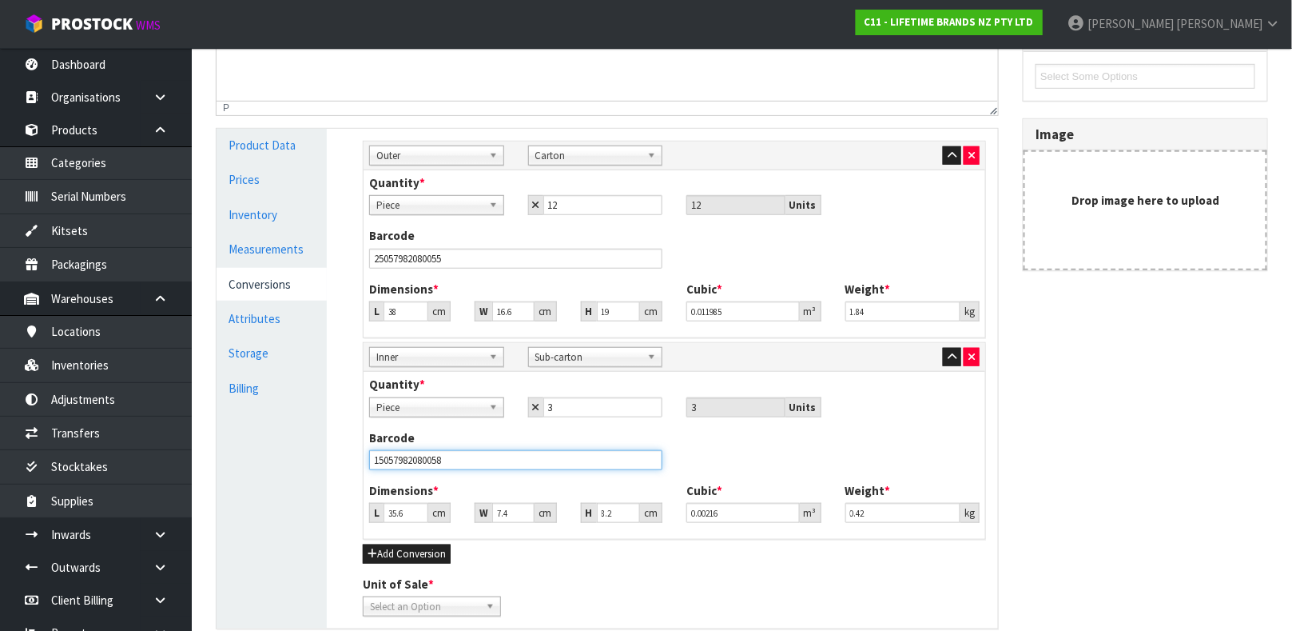
scroll to position [174, 0]
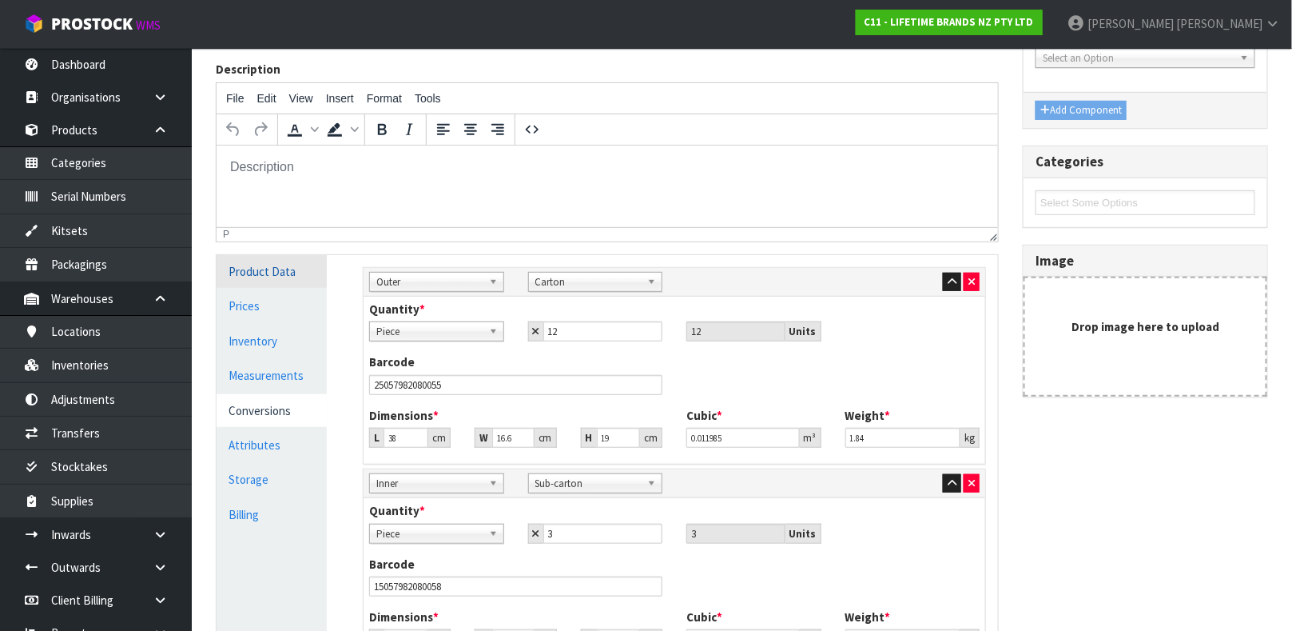
click at [265, 277] on link "Product Data" at bounding box center [272, 271] width 110 height 33
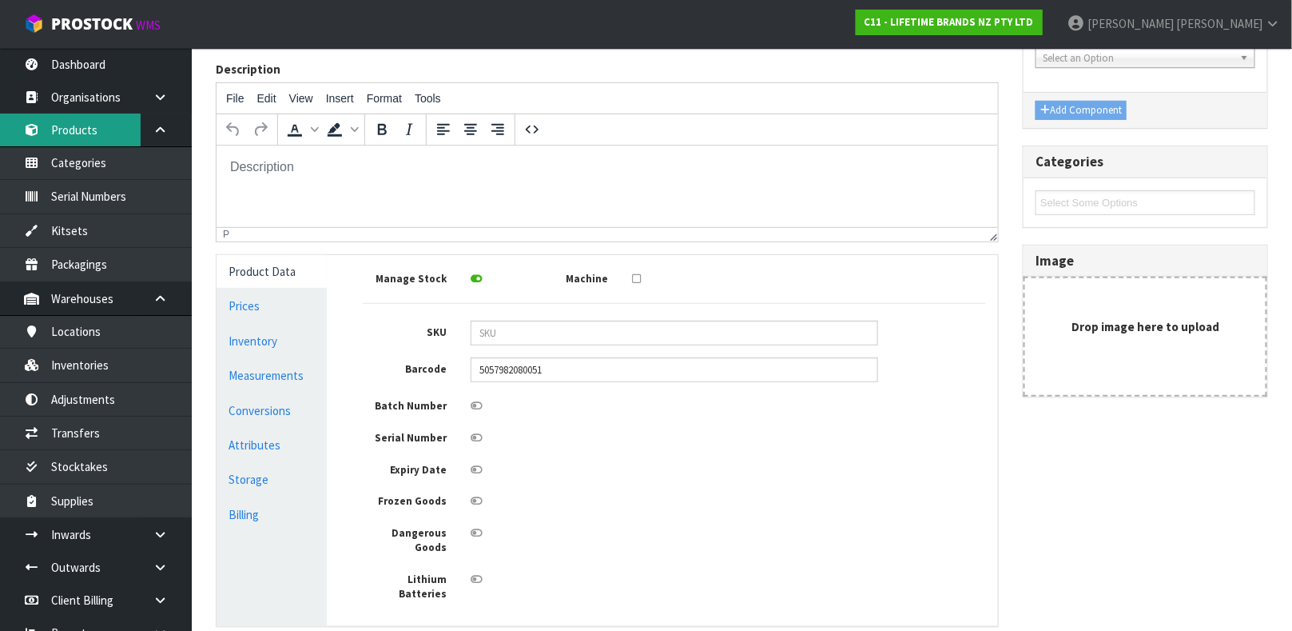
click at [95, 115] on link "Products" at bounding box center [96, 129] width 192 height 33
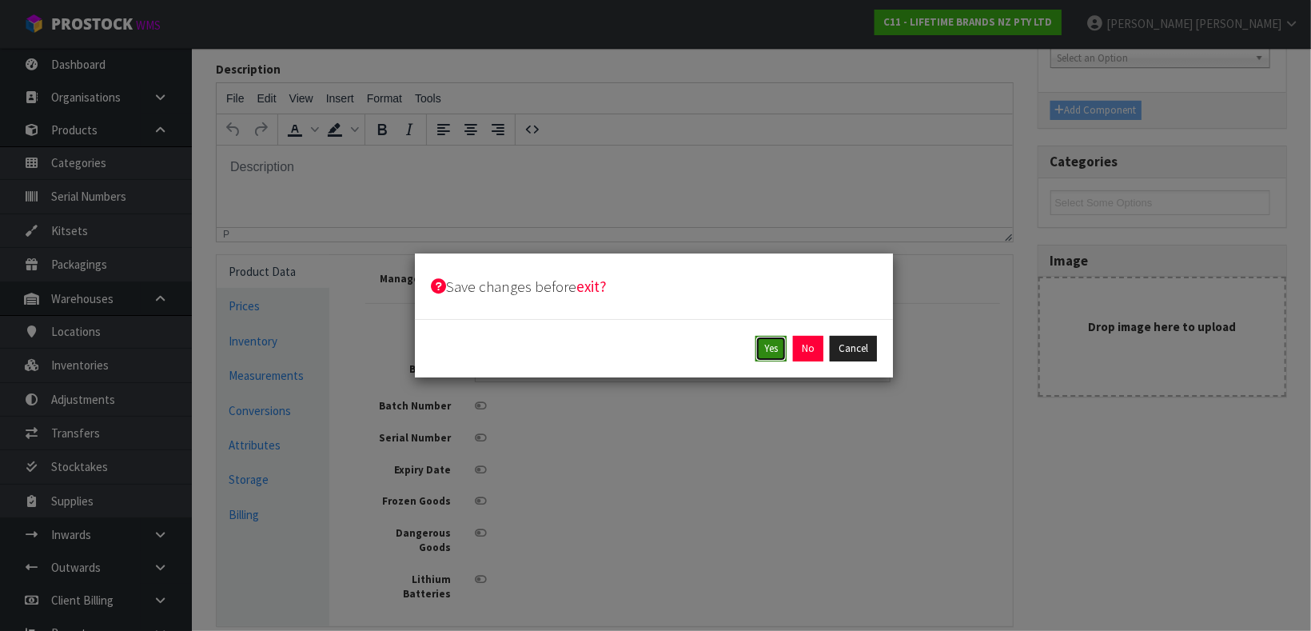
click at [765, 345] on button "Yes" at bounding box center [770, 349] width 31 height 26
click at [794, 356] on button "Yes" at bounding box center [807, 349] width 31 height 26
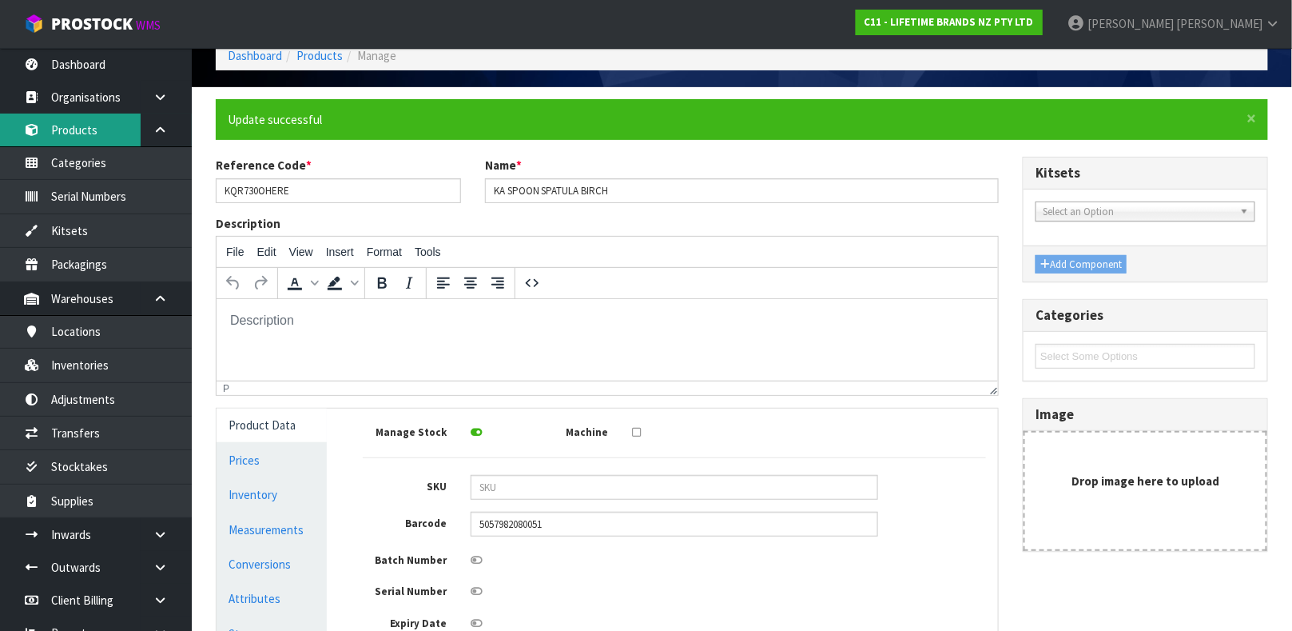
scroll to position [80, 0]
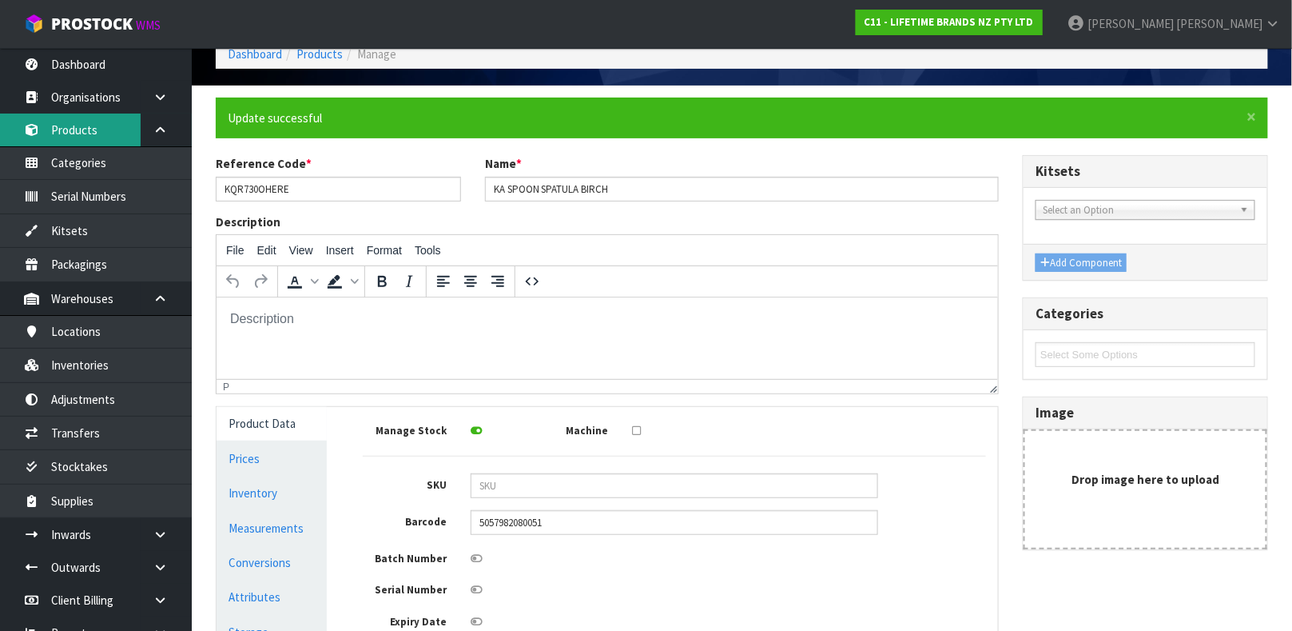
click at [78, 129] on link "Products" at bounding box center [96, 129] width 192 height 33
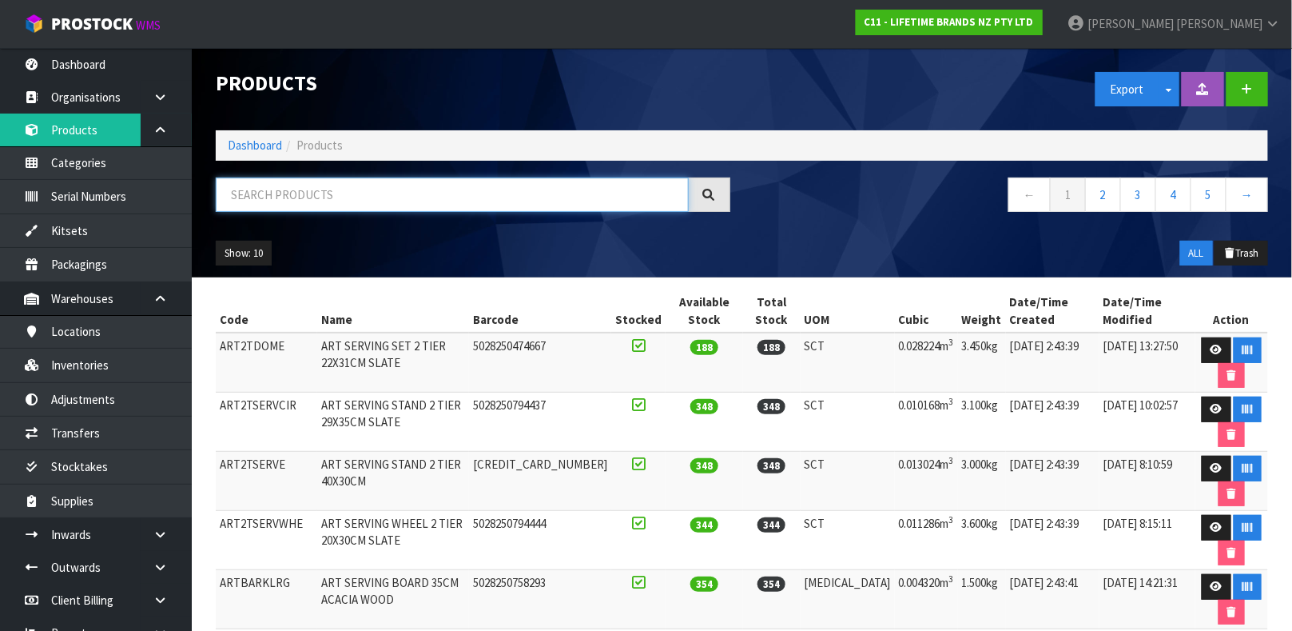
click at [372, 188] on input "text" at bounding box center [452, 194] width 473 height 34
type input "25057982080055"
